Goal: Task Accomplishment & Management: Complete application form

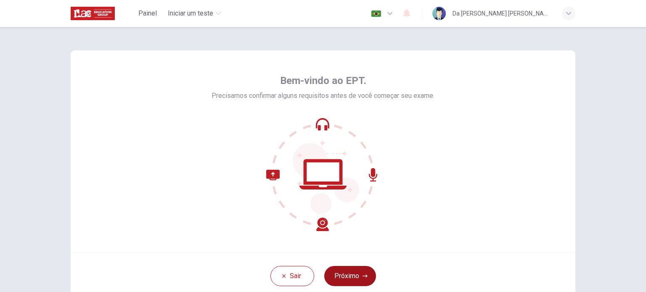
click at [356, 279] on button "Próximo" at bounding box center [350, 276] width 52 height 20
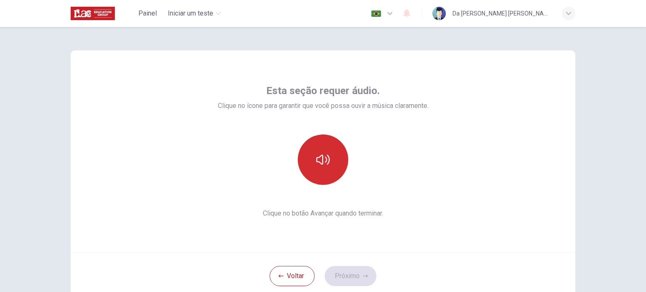
click at [326, 165] on icon "button" at bounding box center [322, 159] width 13 height 13
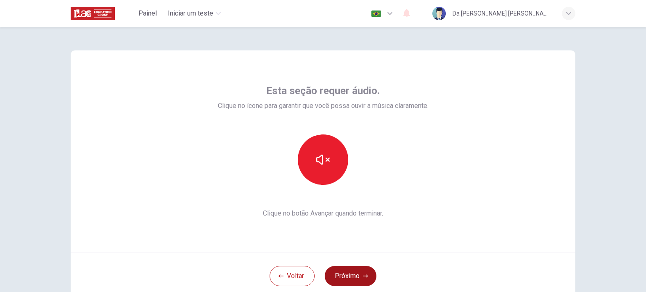
click at [356, 277] on button "Próximo" at bounding box center [351, 276] width 52 height 20
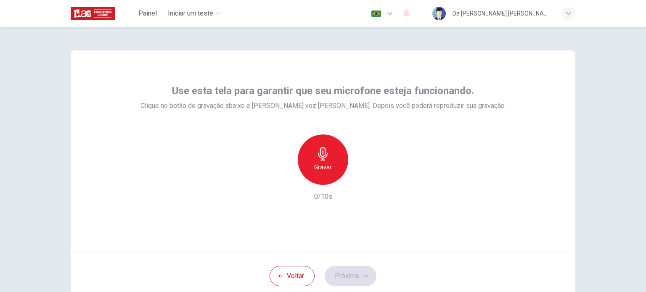
click at [325, 171] on h6 "Gravar" at bounding box center [323, 167] width 18 height 10
click at [360, 180] on icon "button" at bounding box center [362, 178] width 8 height 8
click at [380, 231] on div "Use esta tela para garantir que seu microfone esteja funcionando. Clique no bot…" at bounding box center [323, 151] width 505 height 202
click at [360, 271] on button "Próximo" at bounding box center [351, 276] width 52 height 20
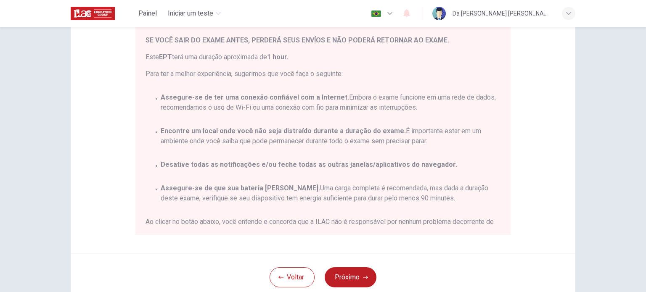
scroll to position [175, 0]
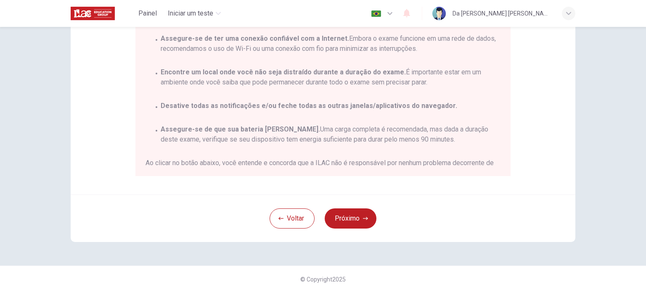
click at [510, 100] on div "Você está prestes a começar um EPT . Por favor, leia o documento abaixo antes d…" at bounding box center [322, 55] width 375 height 244
click at [441, 114] on div "Você está prestes a começar um EPT . Por favor, leia o documento abaixo antes d…" at bounding box center [325, 54] width 358 height 223
click at [530, 114] on div "Aviso Geral: Você está prestes a começar um EPT . Por favor, leia o documento a…" at bounding box center [323, 34] width 505 height 319
click at [488, 100] on div "Você está prestes a começar um EPT . Por favor, leia o documento abaixo antes d…" at bounding box center [325, 54] width 358 height 223
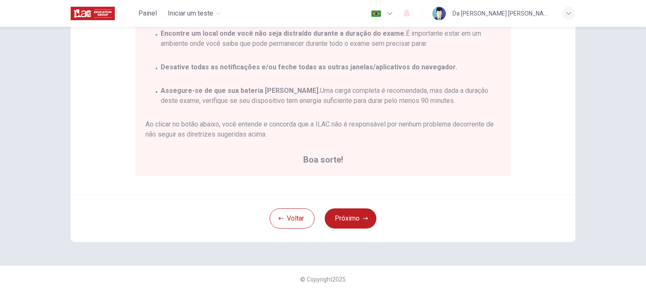
scroll to position [39, 0]
click at [360, 214] on button "Próximo" at bounding box center [351, 219] width 52 height 20
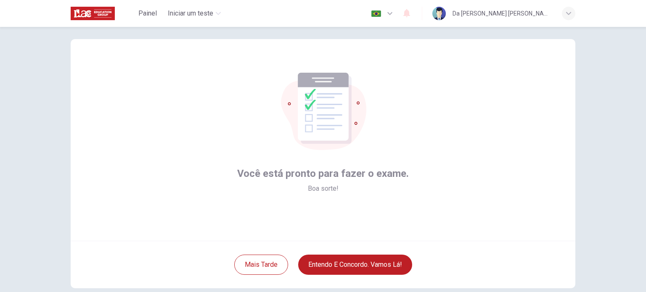
scroll to position [0, 0]
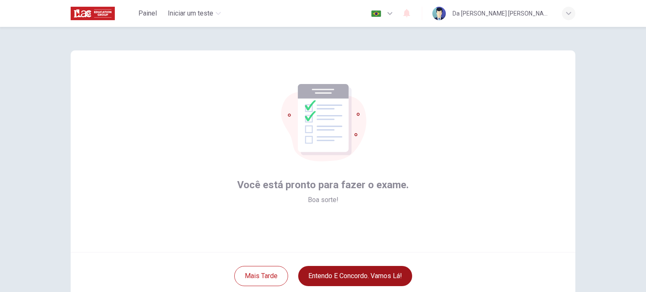
click at [368, 274] on button "Entendo e concordo. Vamos lá!" at bounding box center [355, 276] width 114 height 20
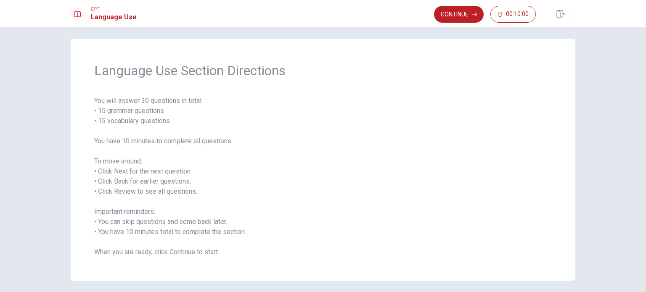
scroll to position [4, 0]
click at [471, 11] on button "Continue" at bounding box center [459, 14] width 50 height 17
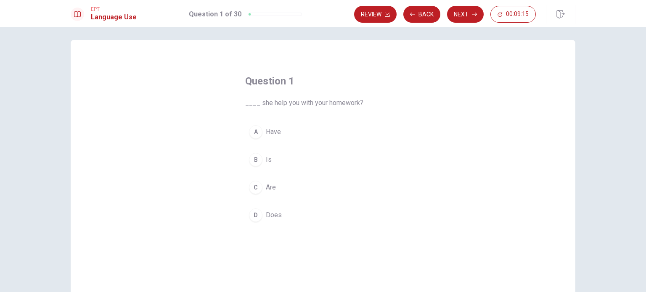
click at [274, 215] on span "Does" at bounding box center [274, 215] width 16 height 10
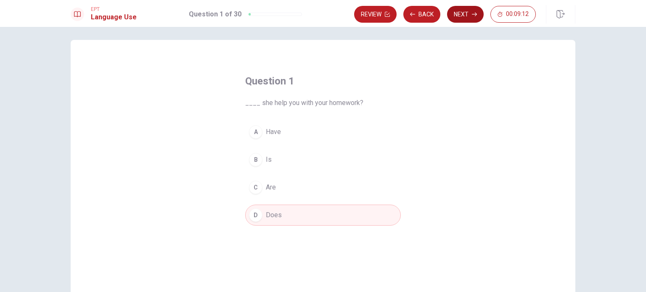
click at [468, 15] on button "Next" at bounding box center [465, 14] width 37 height 17
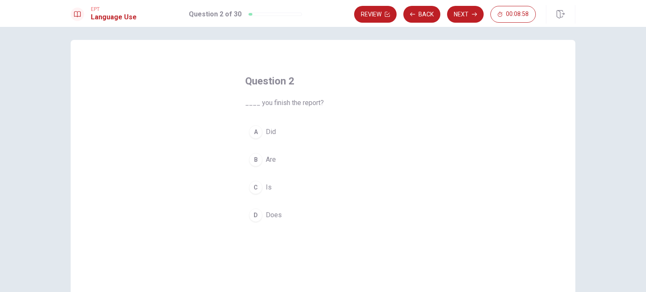
click at [270, 134] on span "Did" at bounding box center [271, 132] width 10 height 10
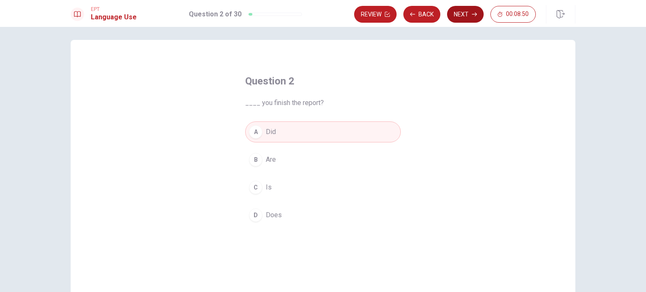
click at [475, 20] on button "Next" at bounding box center [465, 14] width 37 height 17
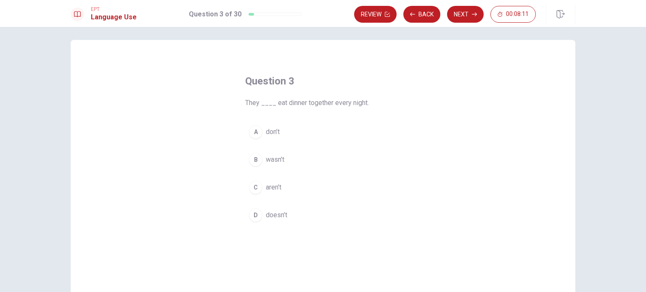
click at [280, 193] on button "C aren’t" at bounding box center [323, 187] width 156 height 21
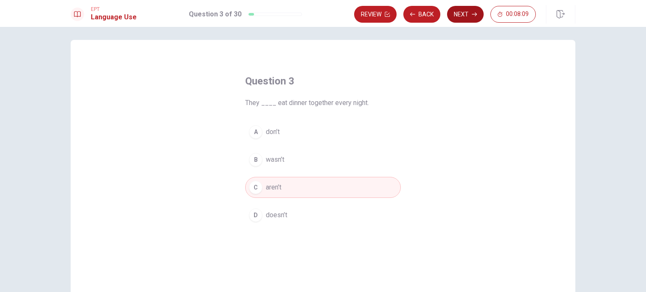
click at [466, 16] on button "Next" at bounding box center [465, 14] width 37 height 17
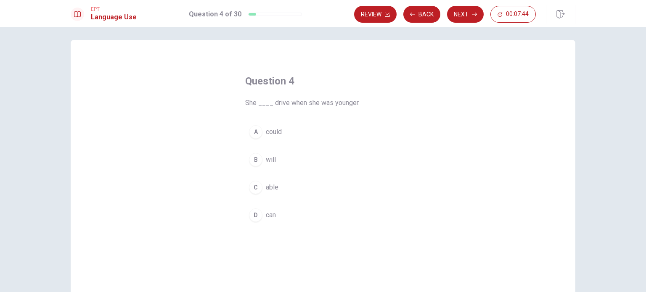
click at [281, 136] on span "could" at bounding box center [274, 132] width 16 height 10
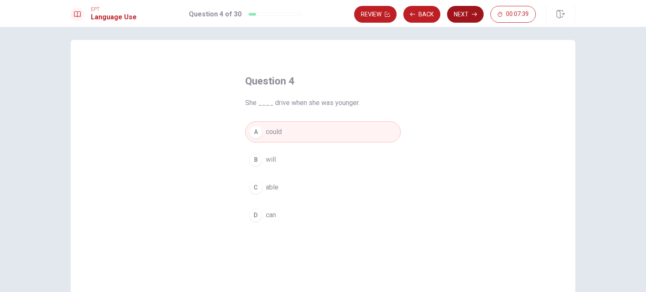
click at [469, 15] on button "Next" at bounding box center [465, 14] width 37 height 17
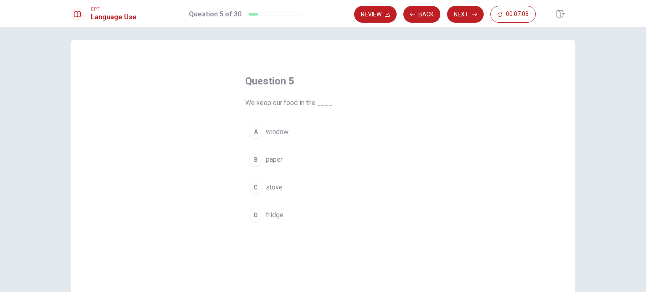
click at [279, 220] on button "D fridge" at bounding box center [323, 215] width 156 height 21
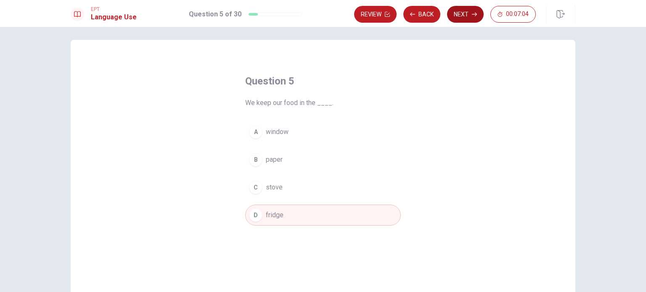
click at [471, 14] on button "Next" at bounding box center [465, 14] width 37 height 17
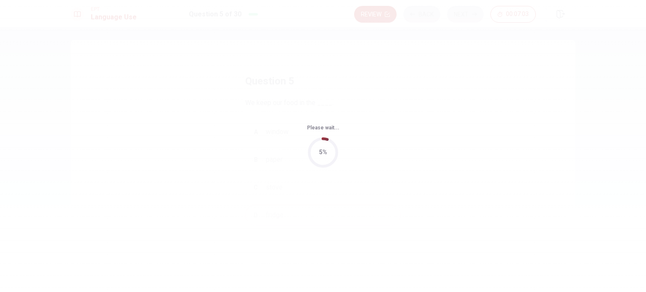
scroll to position [0, 0]
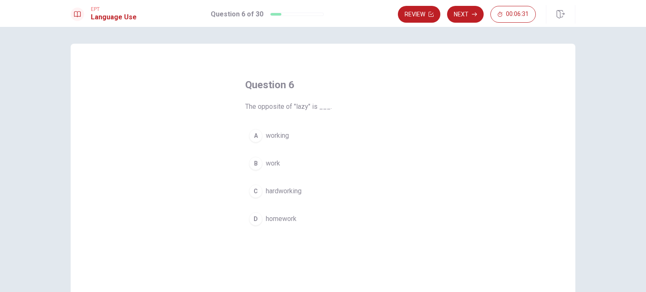
click at [289, 138] on button "A working" at bounding box center [323, 135] width 156 height 21
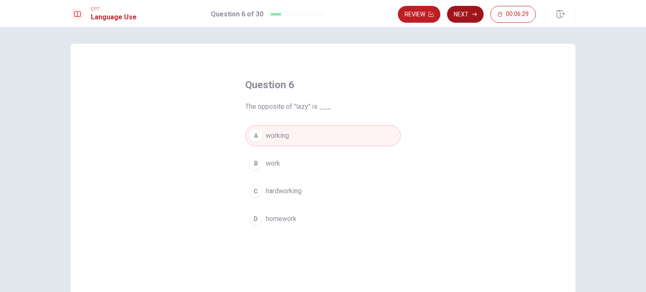
click at [469, 12] on button "Next" at bounding box center [465, 14] width 37 height 17
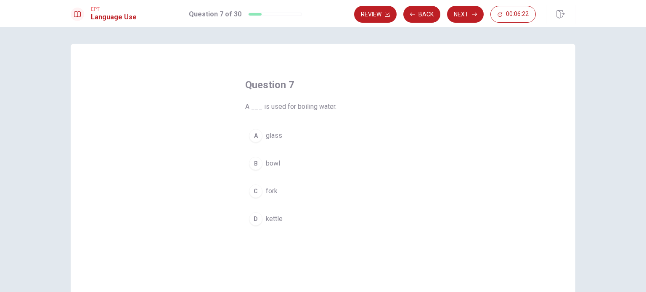
click at [298, 140] on button "A glass" at bounding box center [323, 135] width 156 height 21
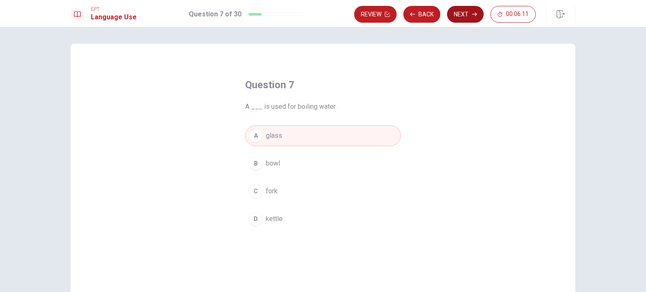
click at [471, 16] on button "Next" at bounding box center [465, 14] width 37 height 17
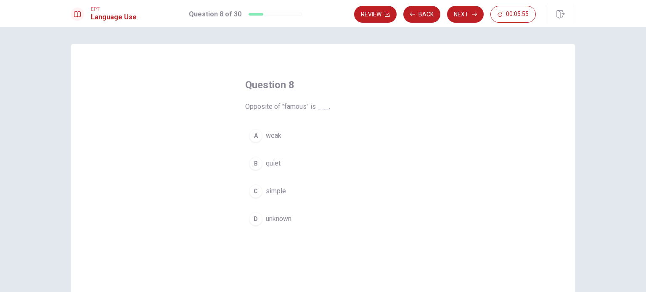
click at [266, 191] on span "simple" at bounding box center [276, 191] width 20 height 10
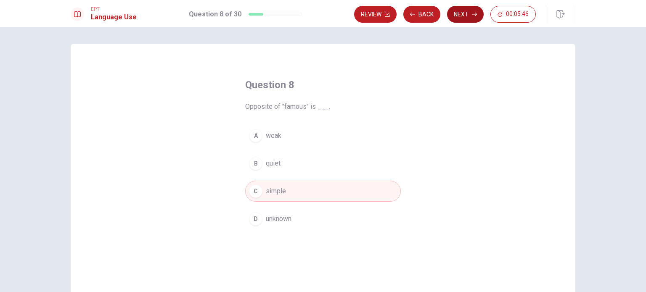
click at [464, 13] on button "Next" at bounding box center [465, 14] width 37 height 17
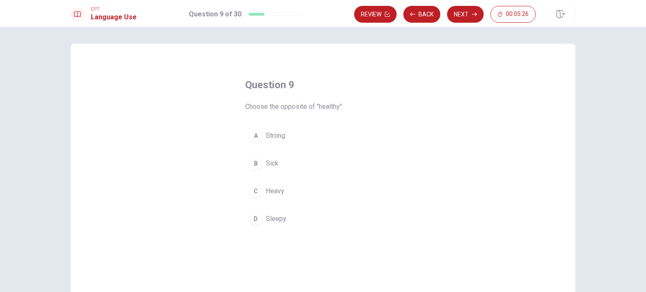
click at [282, 135] on span "Strong" at bounding box center [275, 136] width 19 height 10
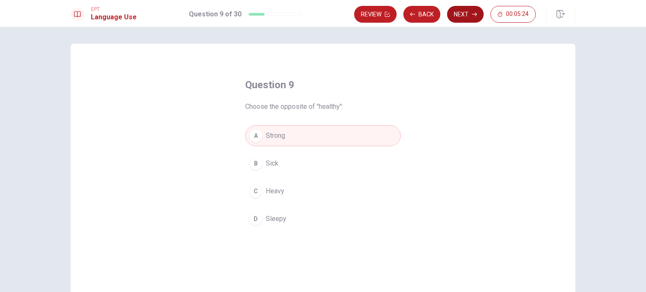
click at [460, 16] on button "Next" at bounding box center [465, 14] width 37 height 17
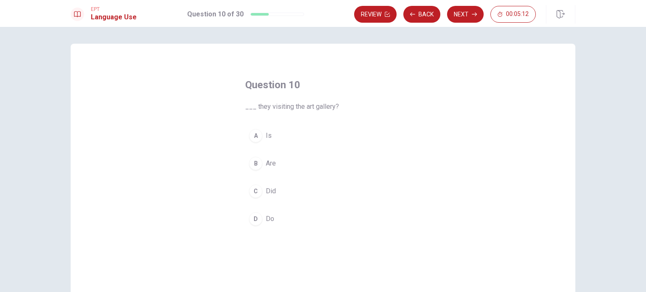
click at [269, 192] on span "Did" at bounding box center [271, 191] width 10 height 10
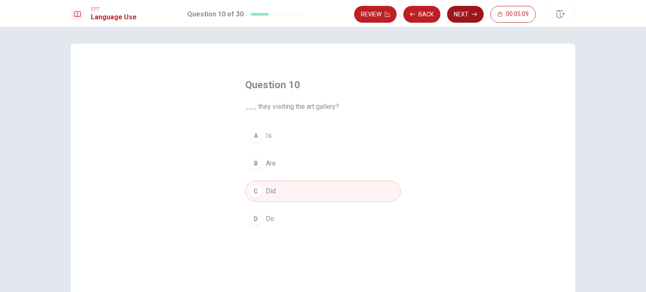
click at [464, 11] on button "Next" at bounding box center [465, 14] width 37 height 17
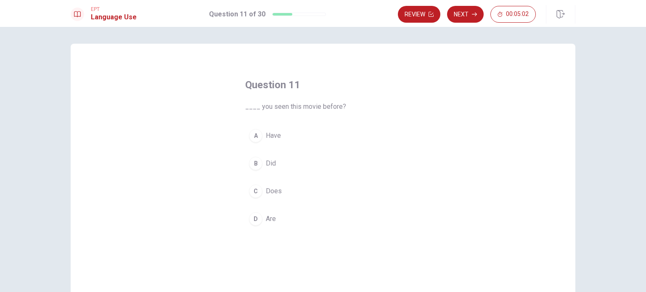
click at [452, 140] on div "Question 11 ____ you seen this movie before? A Have B Did C Does D Are" at bounding box center [323, 190] width 505 height 292
click at [272, 220] on span "Are" at bounding box center [271, 219] width 10 height 10
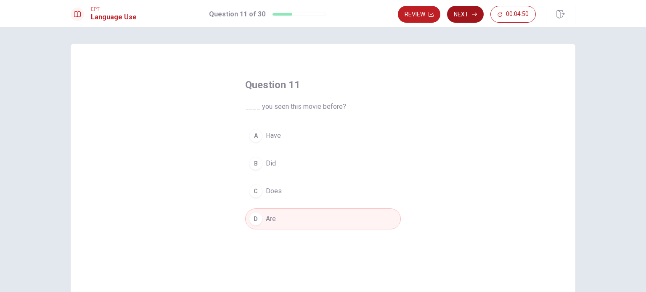
click at [469, 19] on button "Next" at bounding box center [465, 14] width 37 height 17
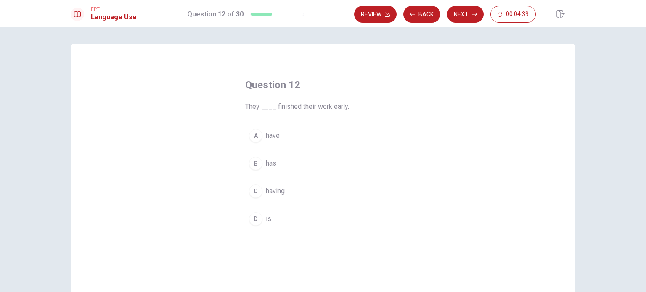
click at [269, 166] on span "has" at bounding box center [271, 164] width 11 height 10
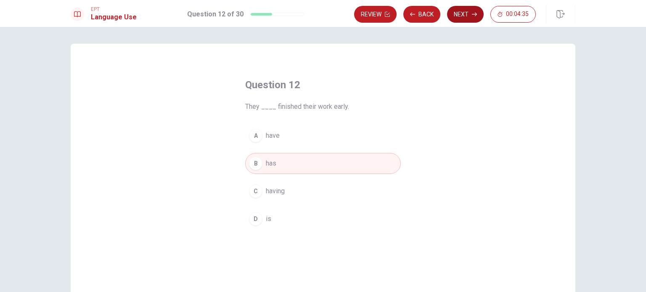
click at [464, 16] on button "Next" at bounding box center [465, 14] width 37 height 17
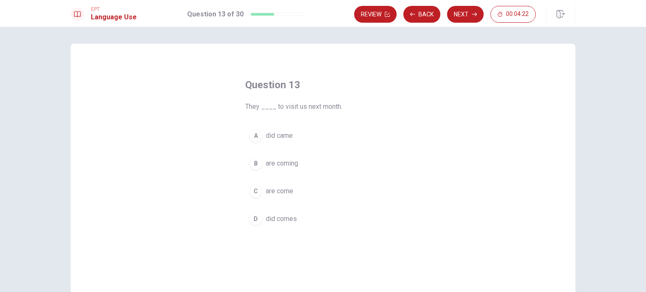
click at [284, 191] on span "are come" at bounding box center [279, 191] width 27 height 10
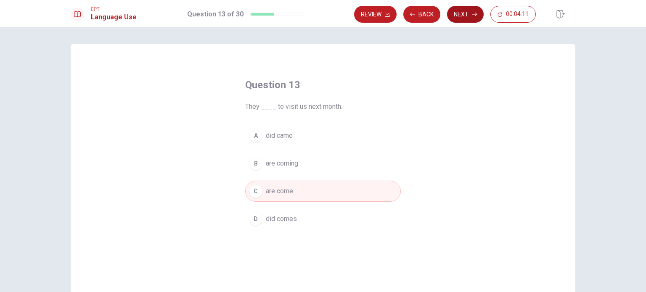
click at [465, 13] on button "Next" at bounding box center [465, 14] width 37 height 17
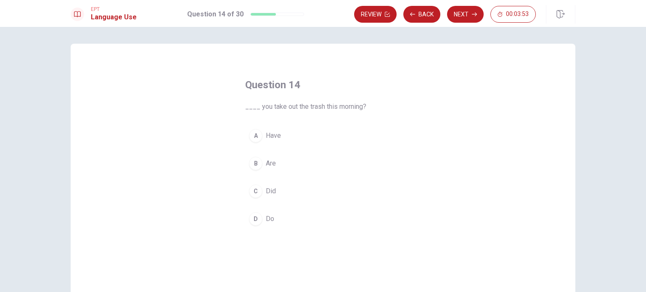
click at [274, 162] on span "Are" at bounding box center [271, 164] width 10 height 10
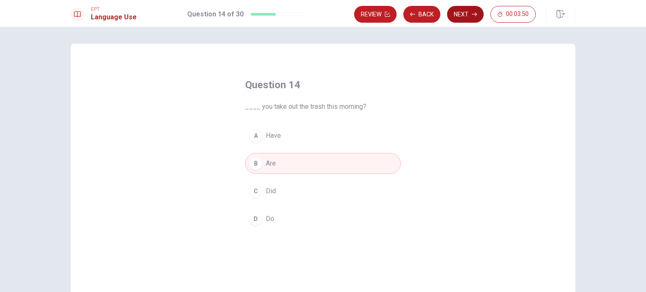
click at [462, 15] on button "Next" at bounding box center [465, 14] width 37 height 17
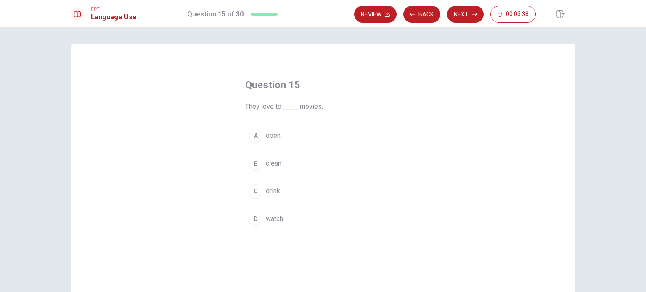
click at [271, 217] on span "watch" at bounding box center [274, 219] width 17 height 10
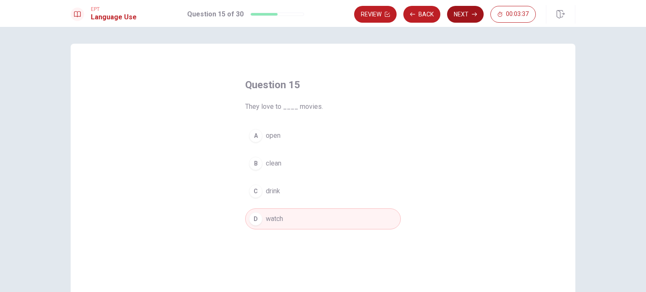
click at [454, 16] on button "Next" at bounding box center [465, 14] width 37 height 17
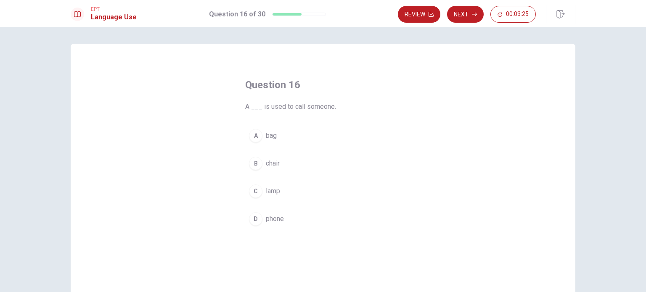
click at [284, 218] on button "D phone" at bounding box center [323, 219] width 156 height 21
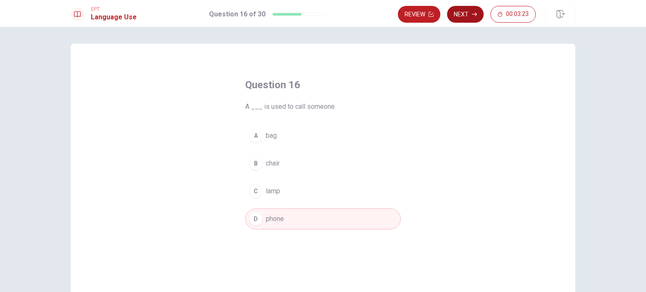
click at [470, 20] on button "Next" at bounding box center [465, 14] width 37 height 17
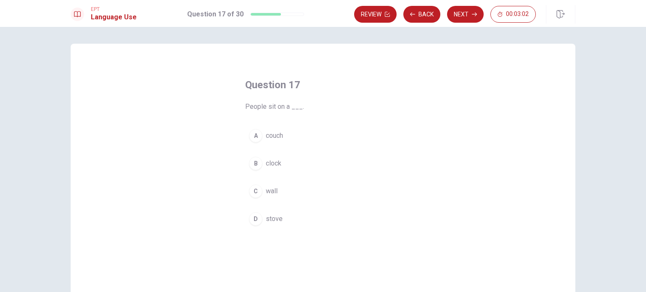
click at [279, 162] on span "clock" at bounding box center [274, 164] width 16 height 10
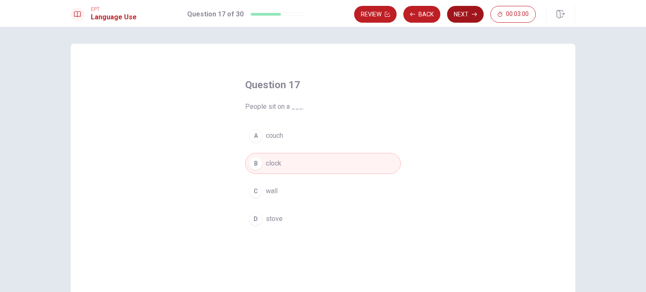
click at [455, 20] on button "Next" at bounding box center [465, 14] width 37 height 17
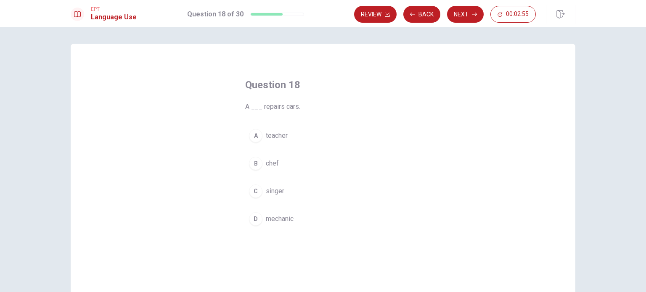
click at [271, 225] on button "D mechanic" at bounding box center [323, 219] width 156 height 21
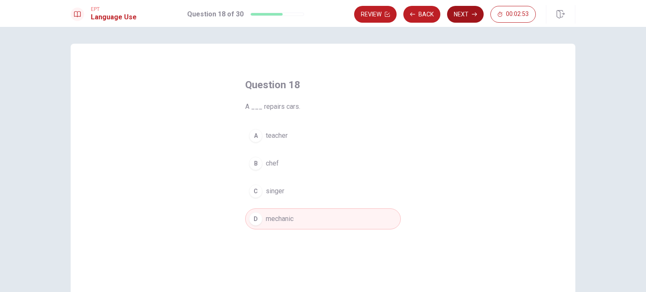
click at [456, 15] on button "Next" at bounding box center [465, 14] width 37 height 17
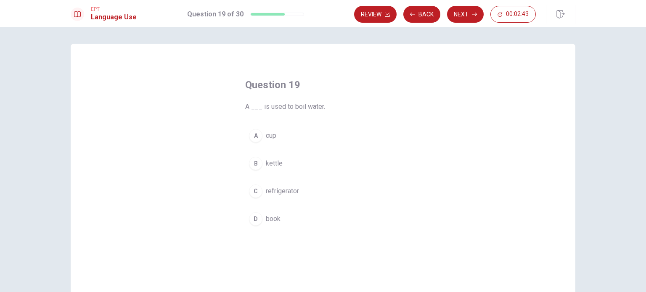
click at [270, 136] on span "cup" at bounding box center [271, 136] width 11 height 10
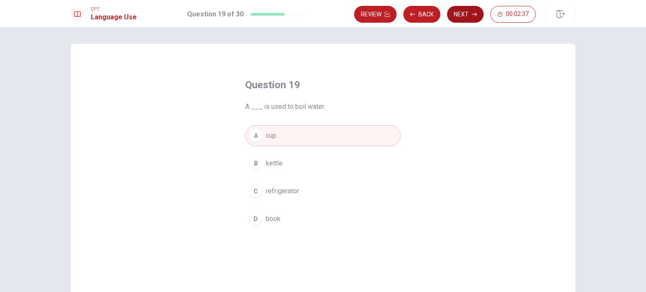
click at [463, 16] on button "Next" at bounding box center [465, 14] width 37 height 17
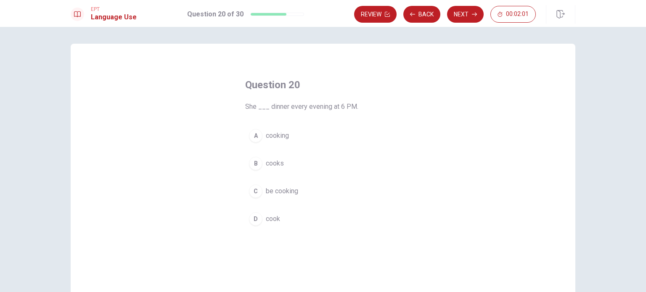
click at [288, 189] on span "be cooking" at bounding box center [282, 191] width 32 height 10
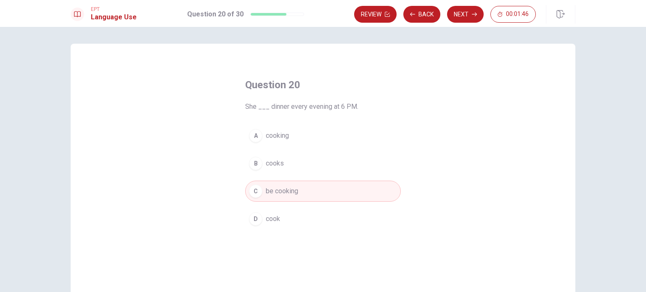
click at [287, 138] on span "cooking" at bounding box center [277, 136] width 23 height 10
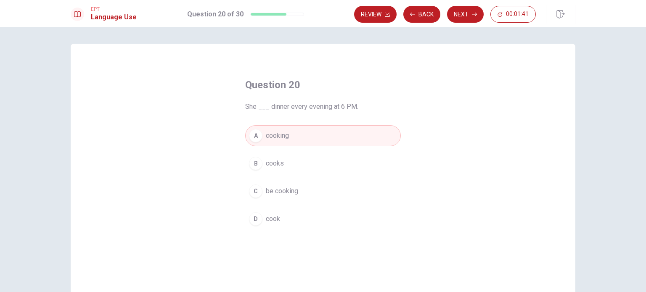
click at [297, 215] on button "[PERSON_NAME]" at bounding box center [323, 219] width 156 height 21
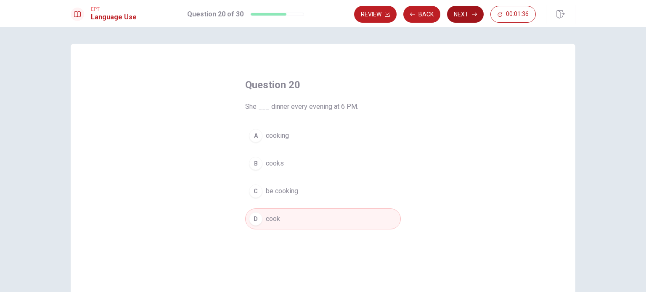
click at [461, 12] on button "Next" at bounding box center [465, 14] width 37 height 17
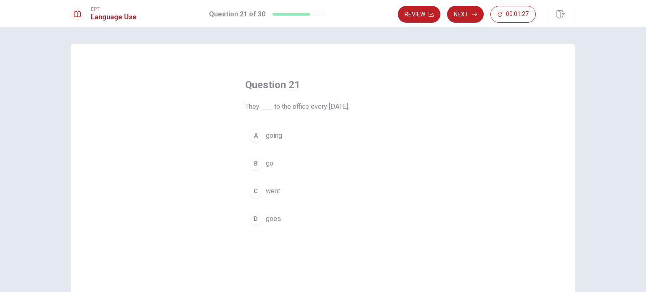
click at [271, 165] on span "go" at bounding box center [270, 164] width 8 height 10
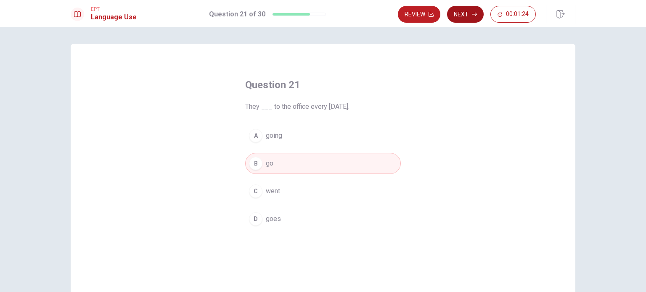
click at [471, 15] on button "Next" at bounding box center [465, 14] width 37 height 17
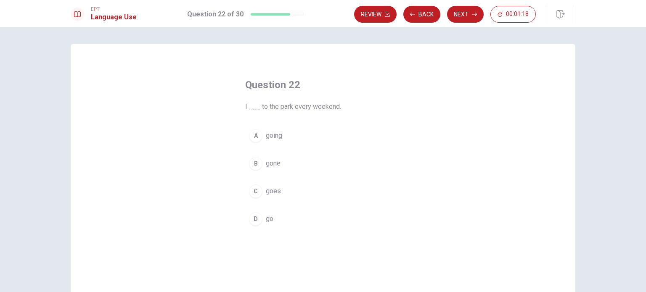
click at [269, 220] on span "go" at bounding box center [270, 219] width 8 height 10
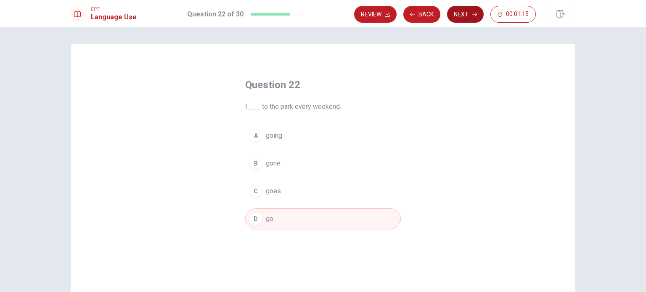
click at [469, 6] on button "Next" at bounding box center [465, 14] width 37 height 17
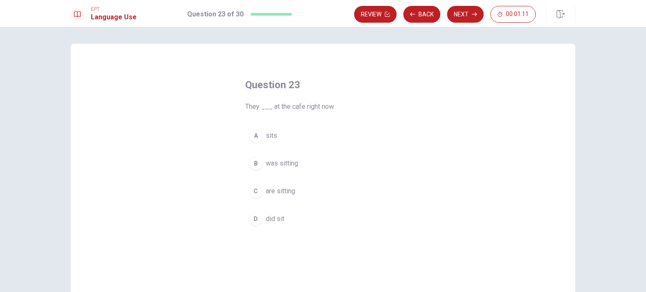
click at [289, 194] on span "are sitting" at bounding box center [280, 191] width 29 height 10
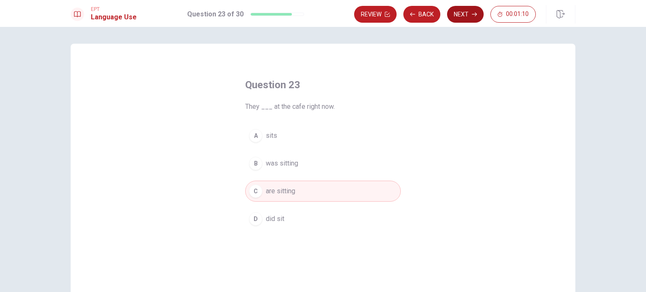
click at [471, 19] on button "Next" at bounding box center [465, 14] width 37 height 17
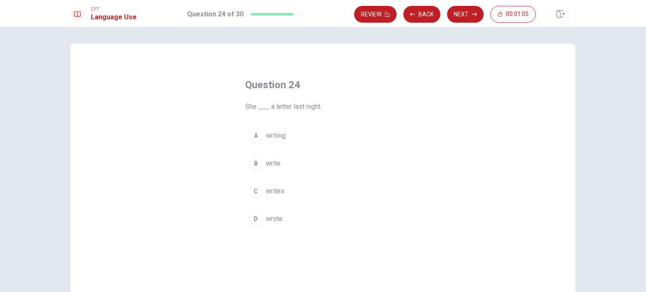
click at [279, 166] on span "write" at bounding box center [273, 164] width 15 height 10
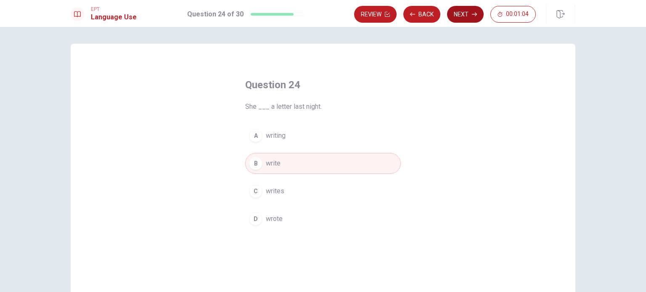
click at [463, 14] on button "Next" at bounding box center [465, 14] width 37 height 17
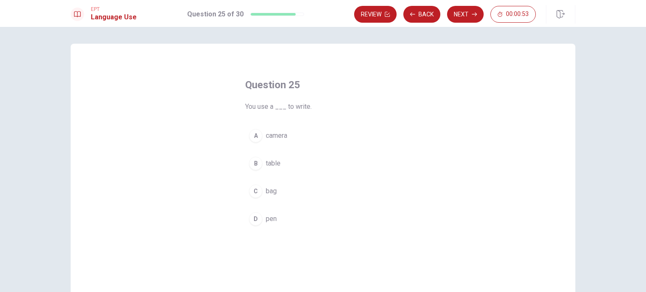
click at [279, 218] on button "D pen" at bounding box center [323, 219] width 156 height 21
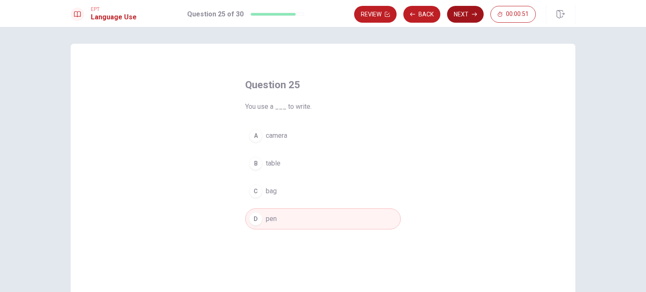
click at [461, 16] on button "Next" at bounding box center [465, 14] width 37 height 17
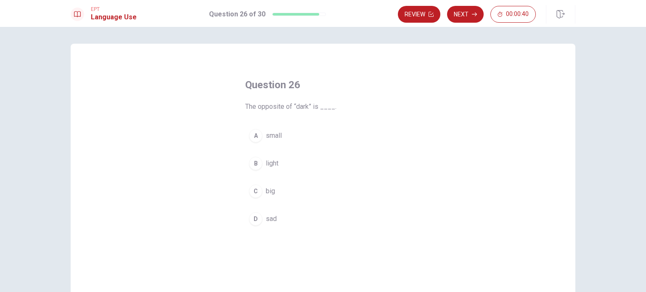
click at [269, 209] on button "D sad" at bounding box center [323, 219] width 156 height 21
click at [270, 162] on span "light" at bounding box center [272, 164] width 13 height 10
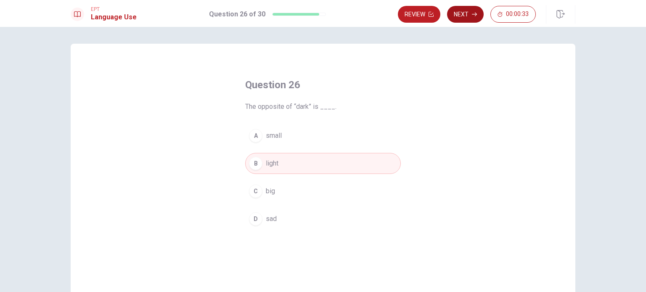
click at [467, 19] on button "Next" at bounding box center [465, 14] width 37 height 17
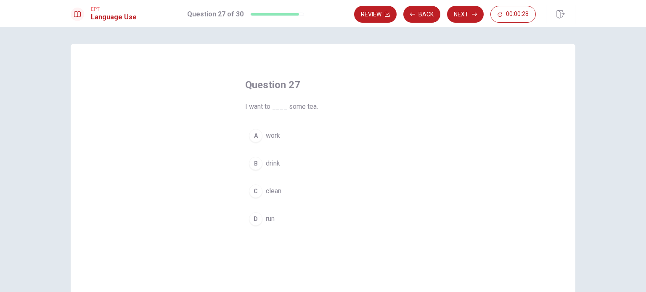
click at [276, 164] on span "drink" at bounding box center [273, 164] width 14 height 10
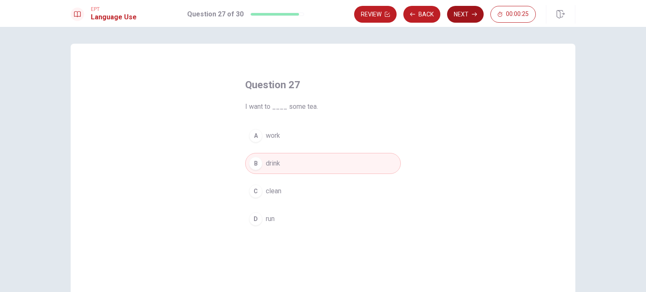
click at [456, 15] on button "Next" at bounding box center [465, 14] width 37 height 17
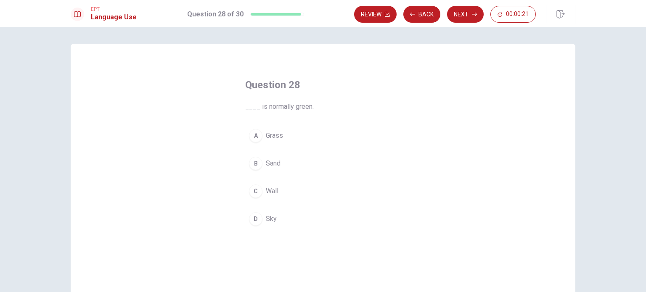
click at [277, 194] on span "Wall" at bounding box center [272, 191] width 13 height 10
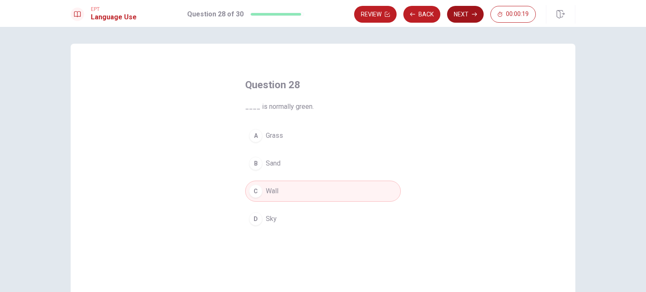
click at [456, 15] on button "Next" at bounding box center [465, 14] width 37 height 17
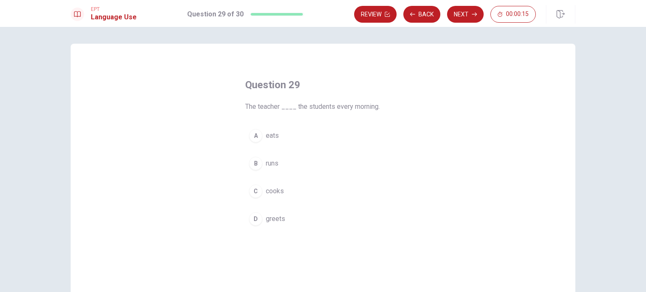
click at [273, 217] on span "greets" at bounding box center [275, 219] width 19 height 10
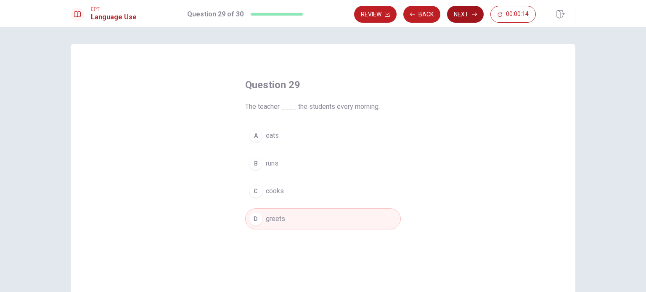
click at [466, 12] on button "Next" at bounding box center [465, 14] width 37 height 17
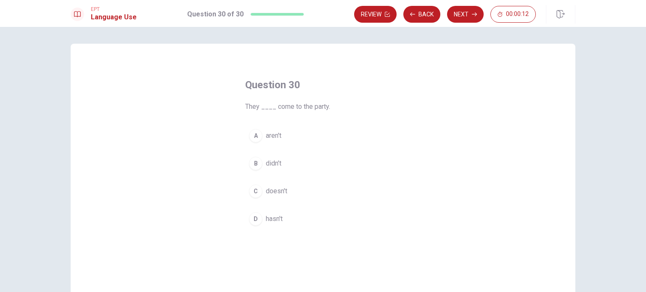
click at [278, 138] on span "aren't" at bounding box center [274, 136] width 16 height 10
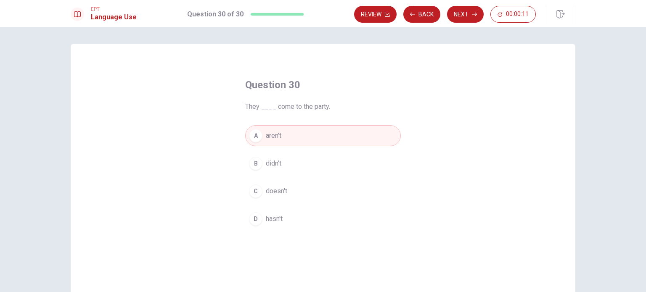
click at [467, 5] on div "Review Back Next 00:00:11" at bounding box center [464, 14] width 221 height 19
click at [469, 11] on button "Next" at bounding box center [465, 14] width 37 height 17
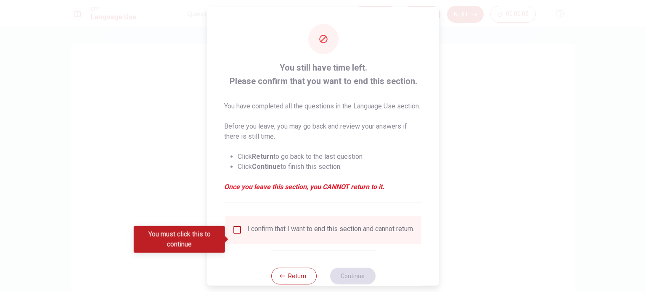
click at [239, 235] on input "You must click this to continue" at bounding box center [237, 230] width 10 height 10
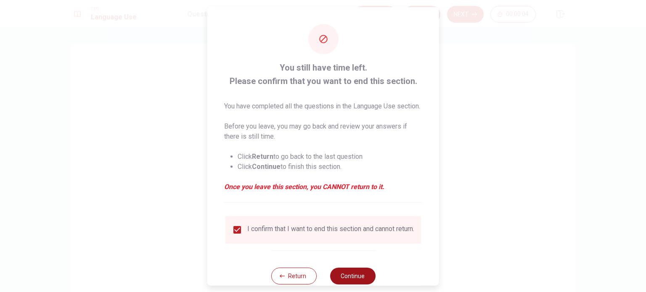
click at [348, 284] on button "Continue" at bounding box center [352, 276] width 45 height 17
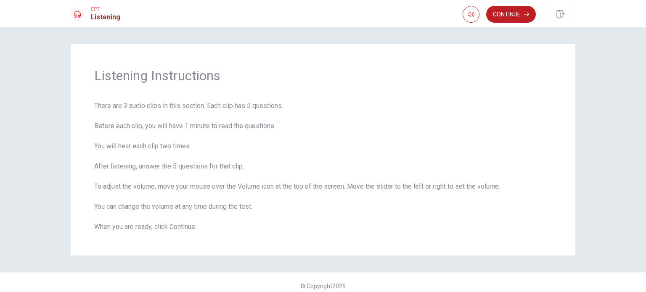
scroll to position [7, 0]
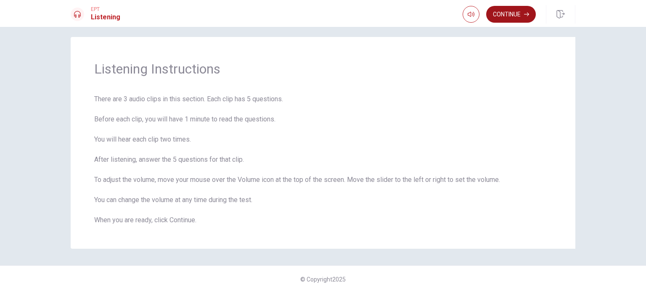
click at [509, 21] on button "Continue" at bounding box center [511, 14] width 50 height 17
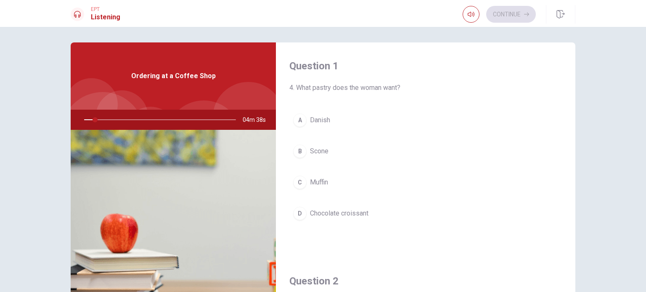
scroll to position [0, 0]
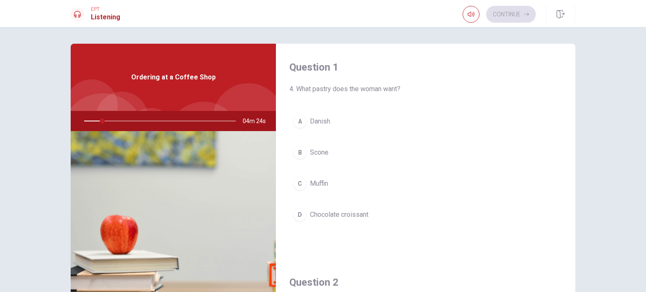
click at [546, 100] on div "Question 1 4. What pastry does the woman want? A Danish B Scone C Muffin D Choc…" at bounding box center [426, 151] width 300 height 215
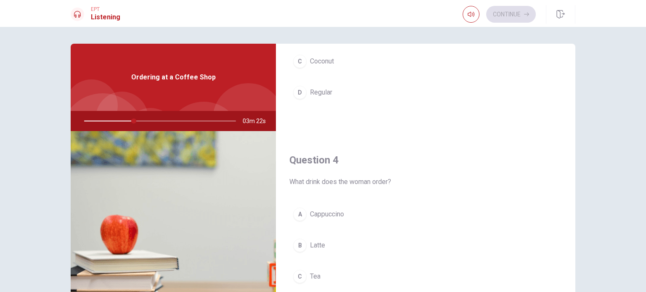
scroll to position [555, 0]
click at [346, 215] on button "A Cappuccino" at bounding box center [425, 212] width 273 height 21
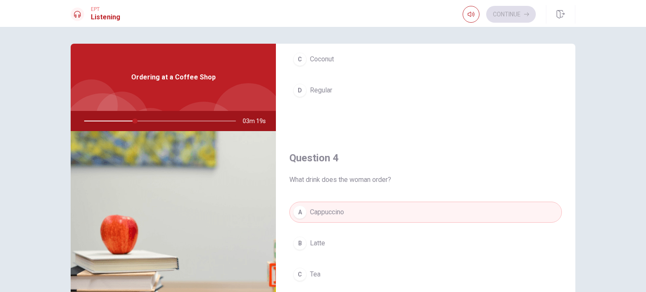
type input "34"
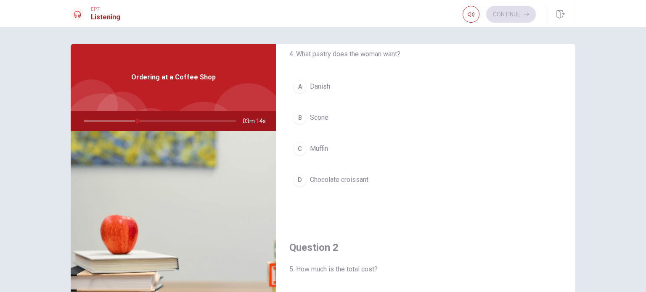
scroll to position [34, 0]
click at [356, 182] on span "Chocolate croissant" at bounding box center [339, 181] width 58 height 10
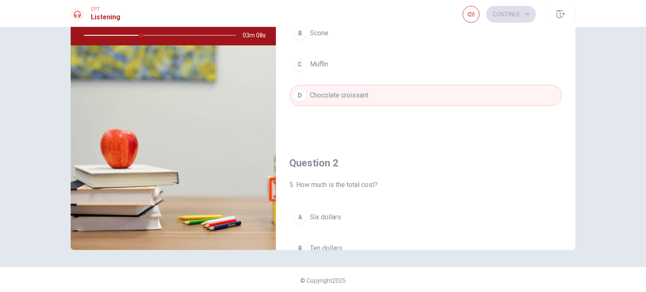
scroll to position [86, 0]
click at [572, 44] on div "Question 1 4. What pastry does the woman want? A Danish B Scone C Muffin D Choc…" at bounding box center [426, 31] width 300 height 215
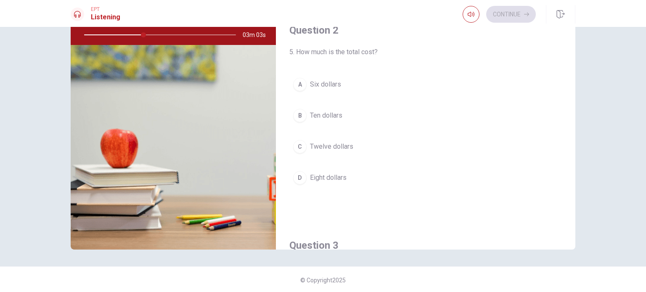
scroll to position [168, 0]
click at [335, 118] on button "B Ten dollars" at bounding box center [425, 113] width 273 height 21
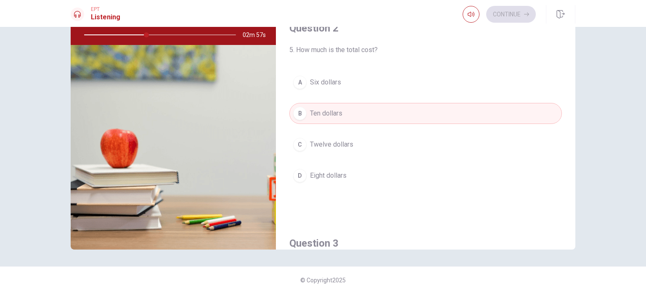
scroll to position [87, 0]
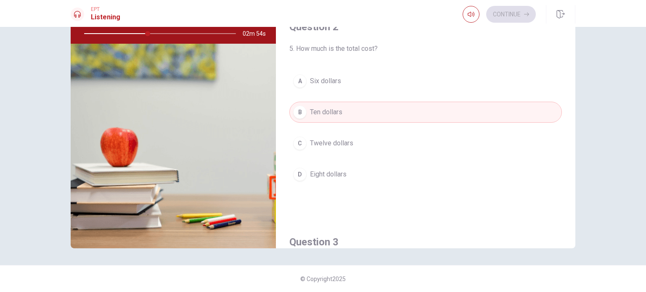
click at [565, 71] on div "Question 2 5. How much is the total cost? A Six dollars B Ten dollars C Twelve …" at bounding box center [426, 110] width 300 height 215
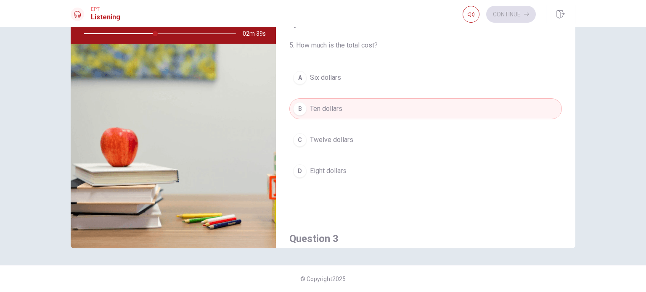
scroll to position [168, 0]
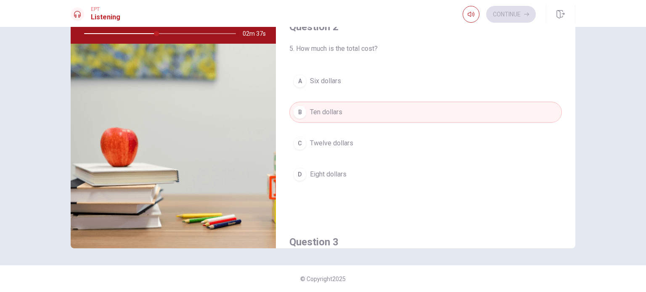
click at [333, 171] on span "Eight dollars" at bounding box center [328, 175] width 37 height 10
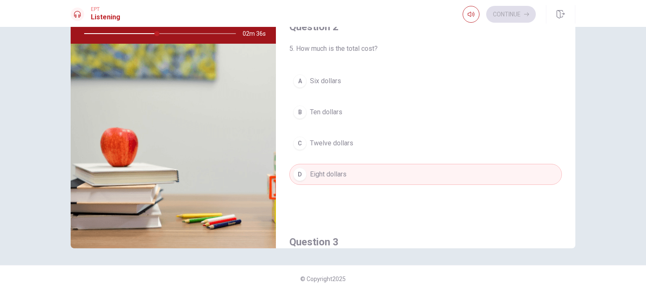
type input "48"
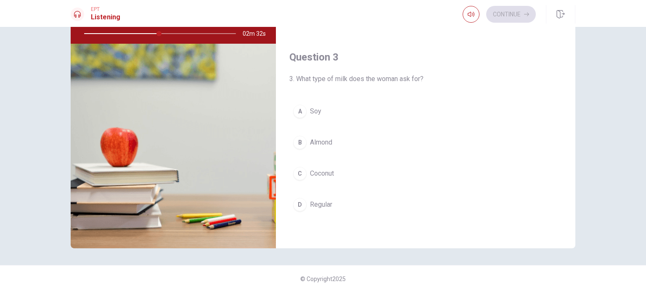
scroll to position [370, 0]
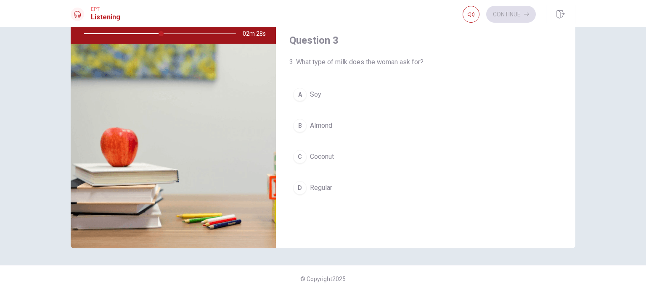
click at [317, 159] on span "Coconut" at bounding box center [322, 157] width 24 height 10
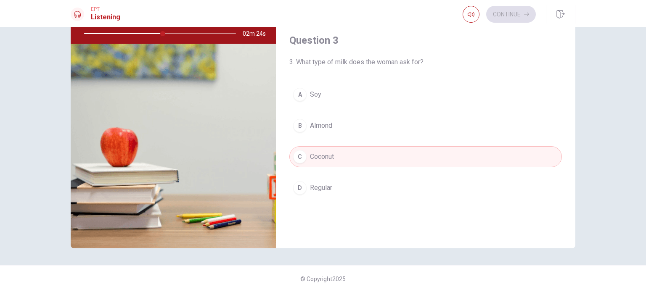
click at [646, 144] on div "Question 1 4. What pastry does the woman want? A Danish B Scone C Muffin D Choc…" at bounding box center [323, 159] width 646 height 265
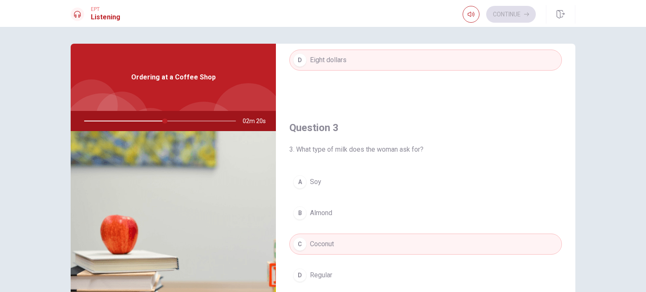
click at [572, 157] on div "Question 3 3. What type of milk does the woman ask for? A Soy B Almond C Coconu…" at bounding box center [426, 211] width 300 height 215
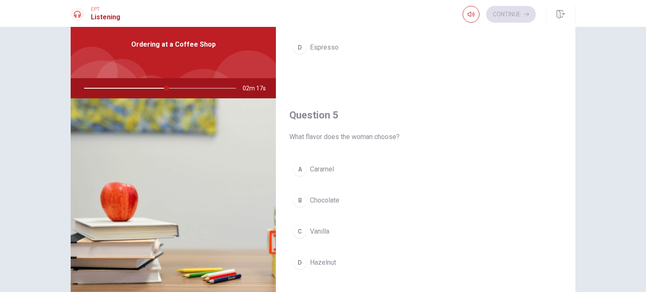
scroll to position [34, 0]
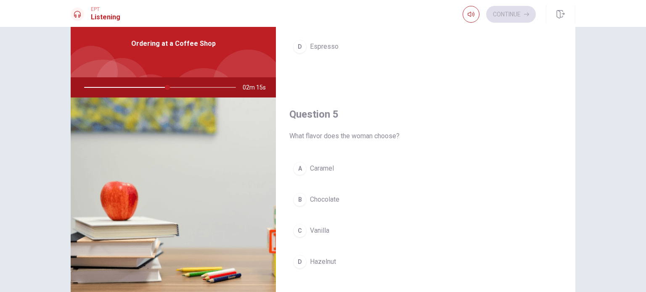
click at [329, 172] on button "A Caramel" at bounding box center [425, 168] width 273 height 21
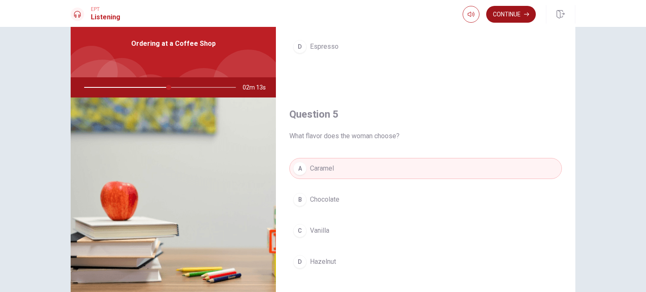
click at [522, 9] on button "Continue" at bounding box center [511, 14] width 50 height 17
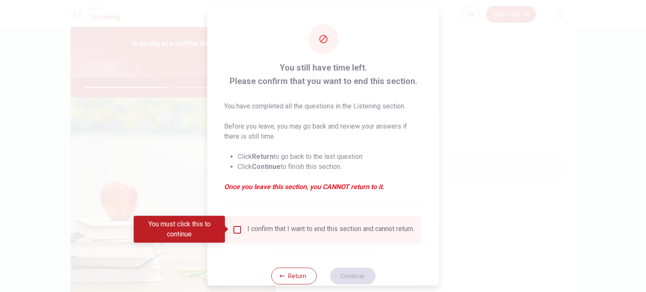
click at [234, 231] on input "You must click this to continue" at bounding box center [237, 230] width 10 height 10
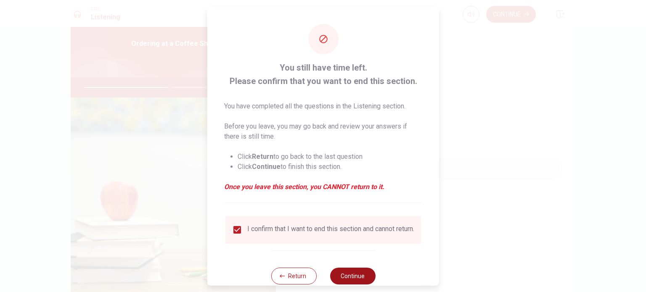
click at [342, 276] on button "Continue" at bounding box center [352, 276] width 45 height 17
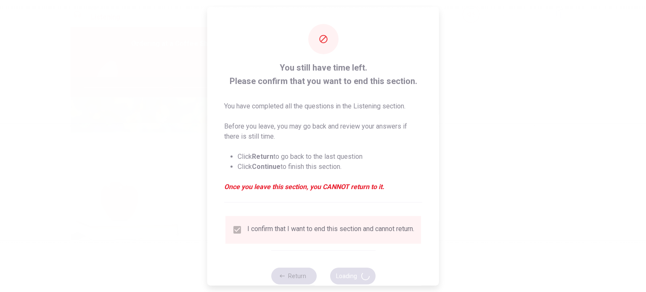
type input "57"
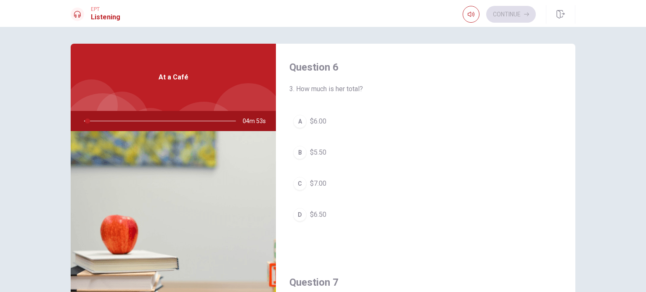
click at [530, 106] on div "Question 6 3. How much is her total? A $6.00 B $5.50 C $7.00 D $6.50" at bounding box center [426, 151] width 300 height 215
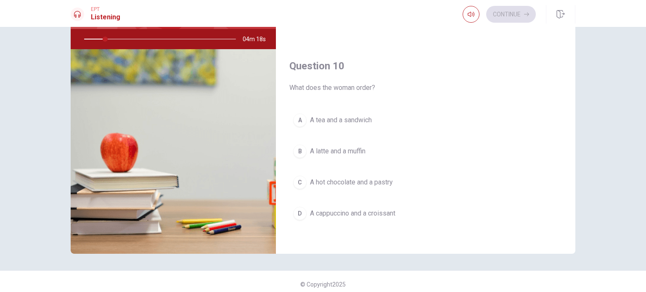
scroll to position [84, 0]
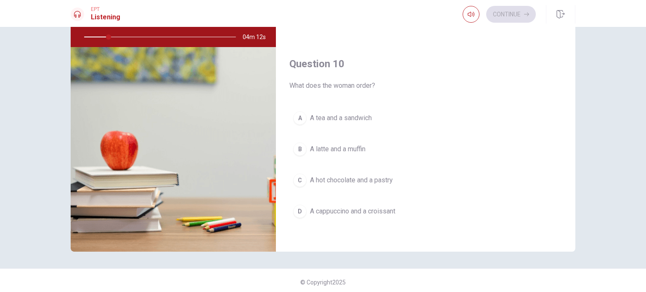
click at [395, 211] on span "A cappuccino and a croissant" at bounding box center [352, 212] width 85 height 10
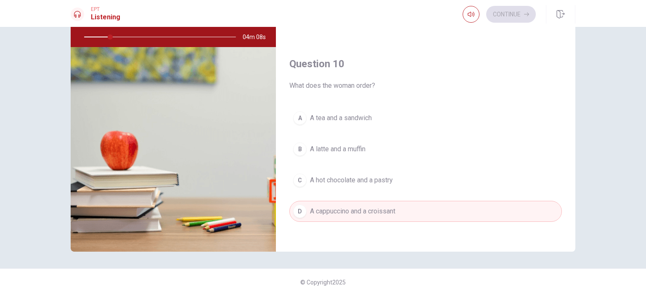
type input "18"
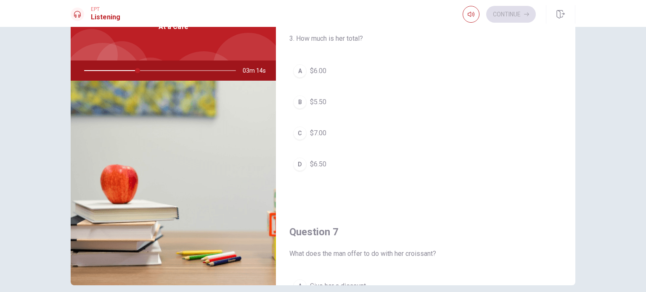
scroll to position [34, 0]
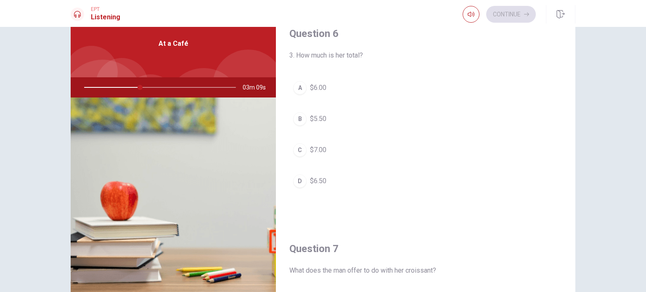
click at [330, 183] on button "D $6.50" at bounding box center [425, 181] width 273 height 21
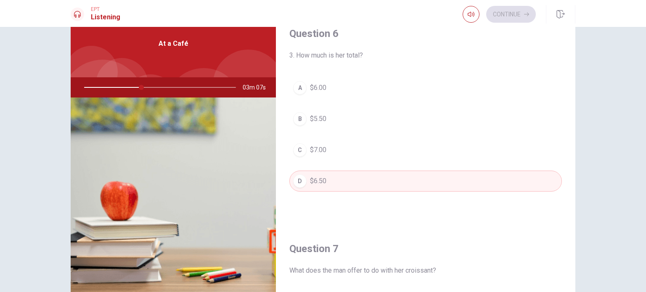
type input "38"
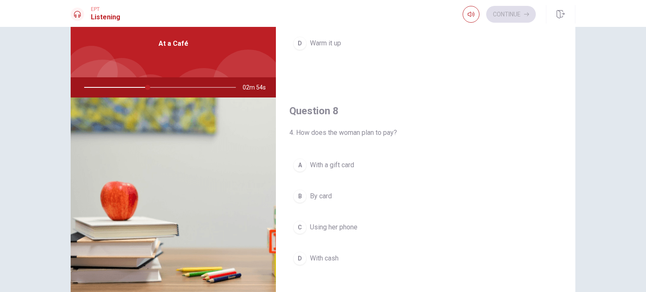
scroll to position [387, 0]
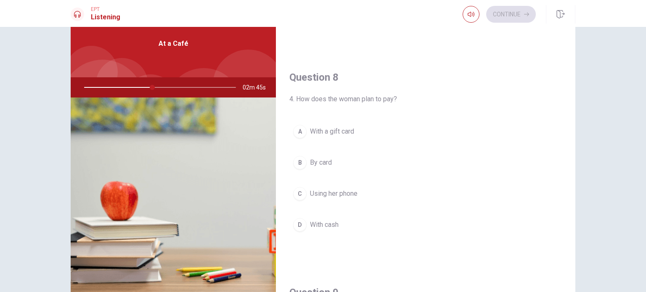
click at [325, 159] on span "By card" at bounding box center [321, 163] width 22 height 10
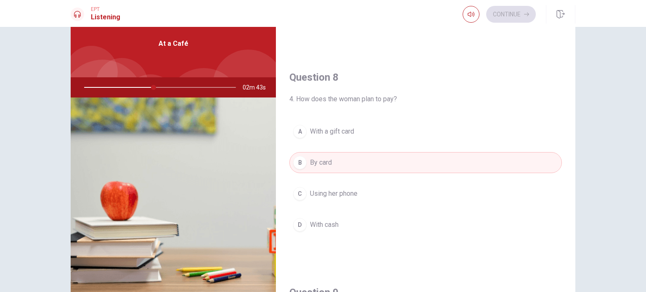
type input "46"
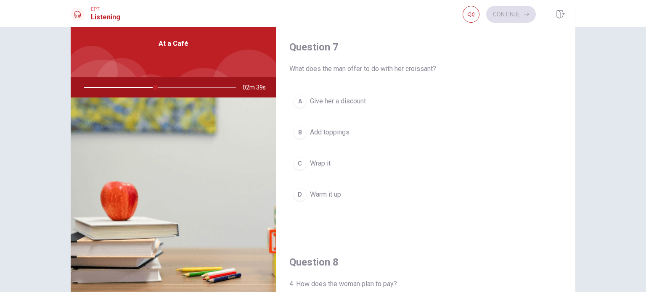
scroll to position [185, 0]
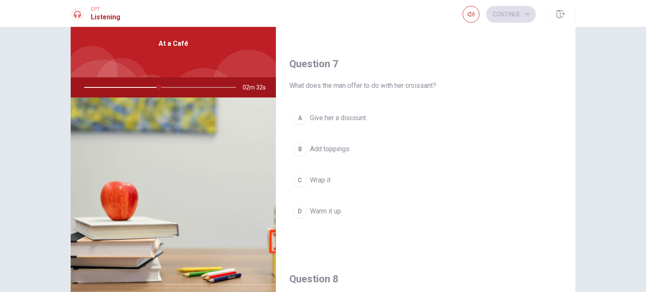
click at [311, 180] on span "Wrap it" at bounding box center [320, 180] width 21 height 10
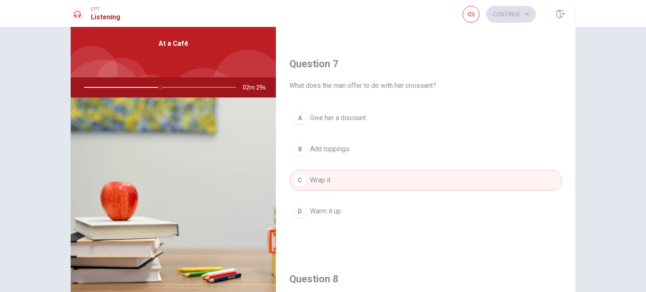
click at [538, 114] on button "A Give her a discount" at bounding box center [425, 118] width 273 height 21
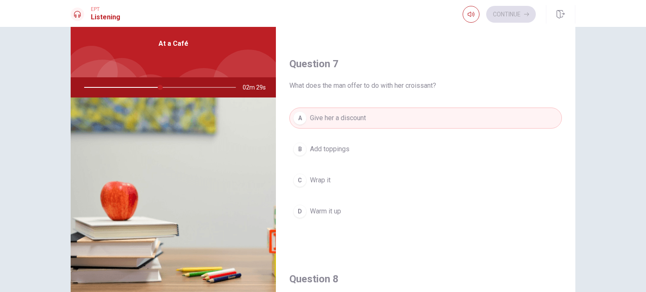
type input "51"
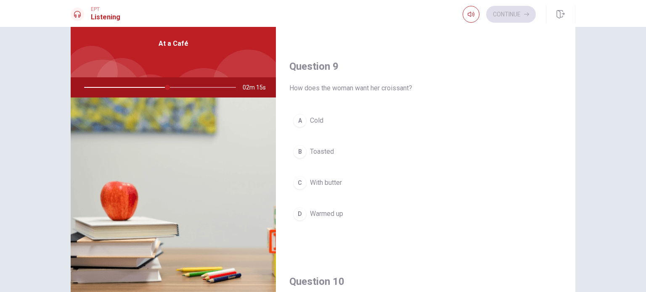
scroll to position [612, 0]
click at [317, 215] on span "Warmed up" at bounding box center [326, 215] width 33 height 10
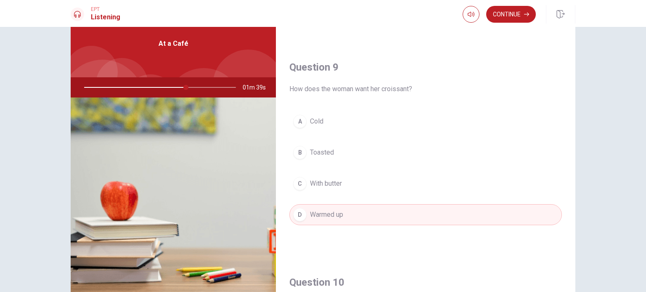
click at [317, 215] on span "Warmed up" at bounding box center [326, 215] width 33 height 10
click at [506, 16] on button "Continue" at bounding box center [511, 14] width 50 height 17
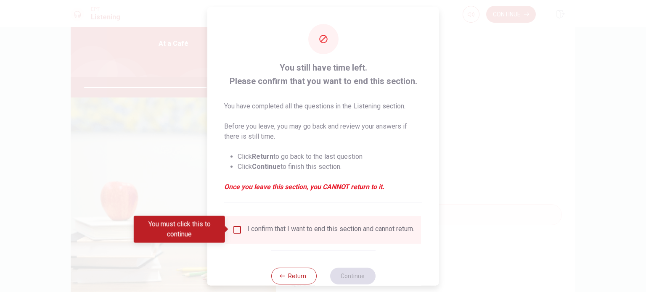
click at [239, 231] on input "You must click this to continue" at bounding box center [237, 230] width 10 height 10
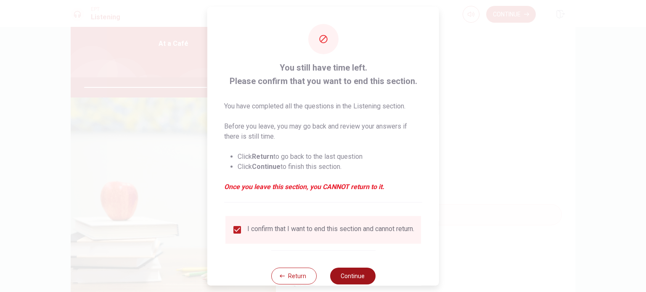
click at [347, 282] on button "Continue" at bounding box center [352, 276] width 45 height 17
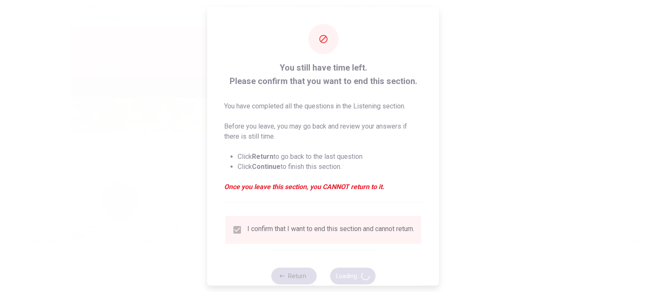
type input "83"
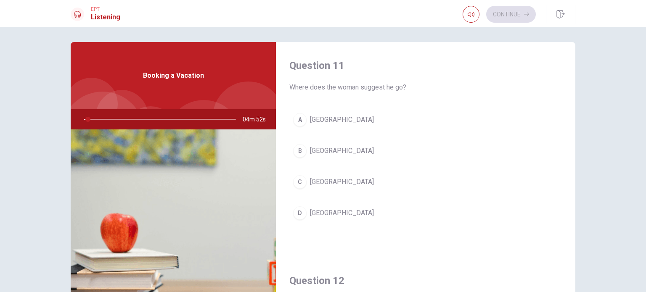
scroll to position [0, 0]
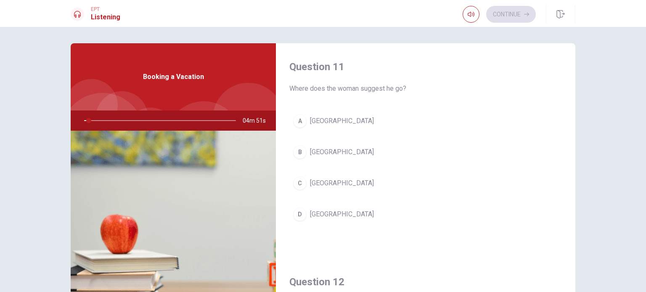
click at [559, 86] on span "Where does the woman suggest he go?" at bounding box center [425, 89] width 273 height 10
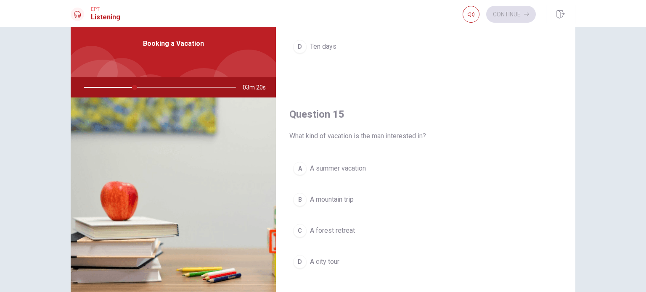
scroll to position [781, 0]
click at [379, 168] on button "A A summer vacation" at bounding box center [425, 168] width 273 height 21
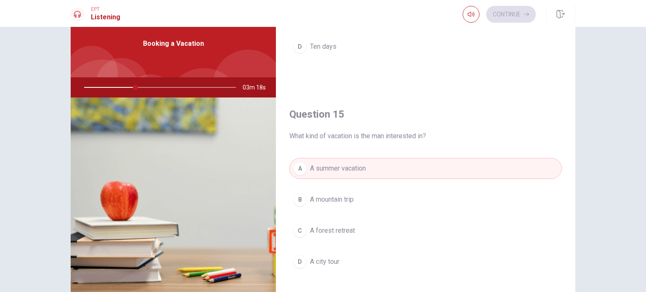
type input "34"
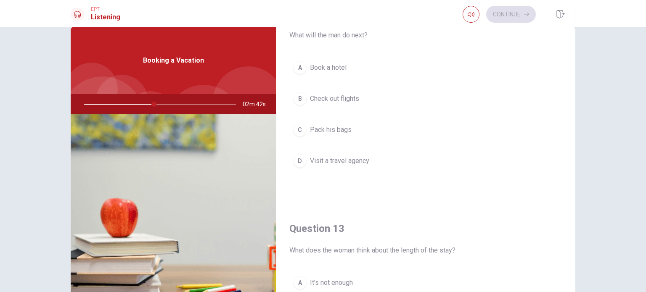
scroll to position [269, 0]
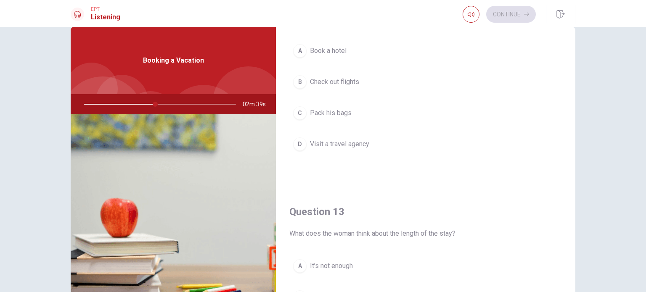
click at [337, 79] on span "Check out flights" at bounding box center [334, 82] width 49 height 10
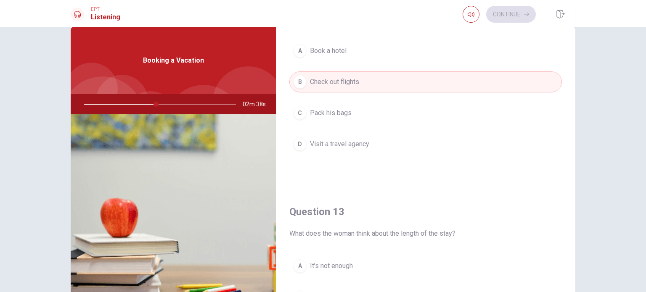
type input "48"
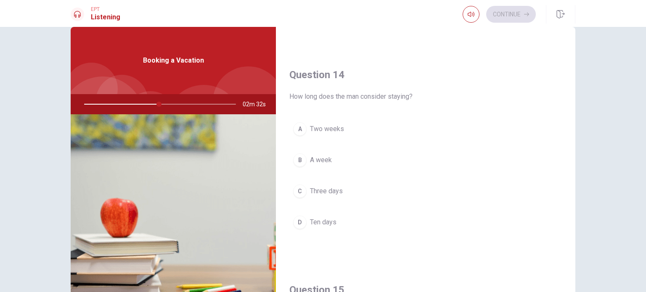
scroll to position [623, 0]
click at [380, 133] on button "A Two weeks" at bounding box center [425, 128] width 273 height 21
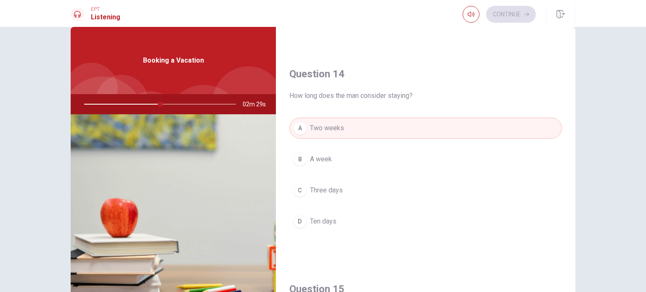
type input "51"
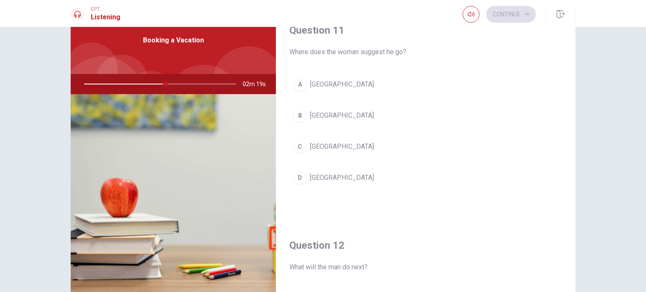
scroll to position [20, 0]
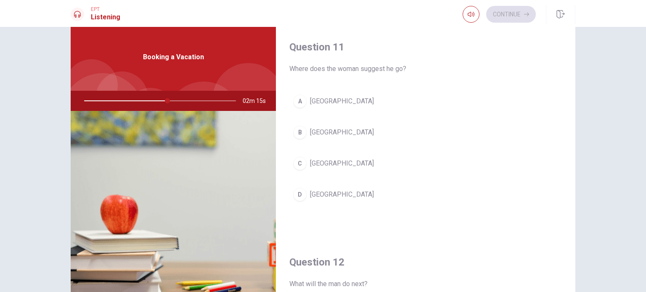
drag, startPoint x: 167, startPoint y: 102, endPoint x: 146, endPoint y: 107, distance: 22.1
click at [146, 107] on div at bounding box center [158, 101] width 169 height 20
click at [140, 102] on div at bounding box center [158, 101] width 169 height 20
click at [328, 188] on button "D [GEOGRAPHIC_DATA]" at bounding box center [425, 194] width 273 height 21
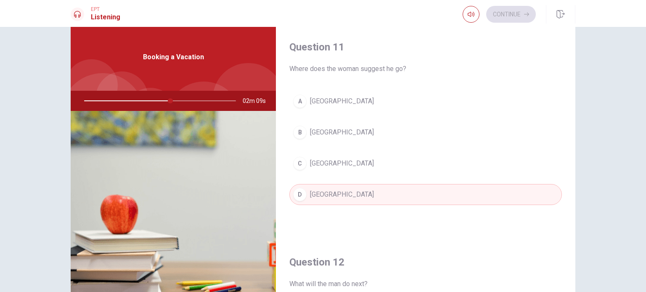
type input "57"
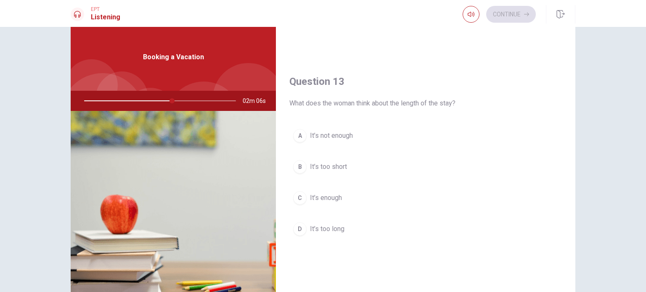
scroll to position [404, 0]
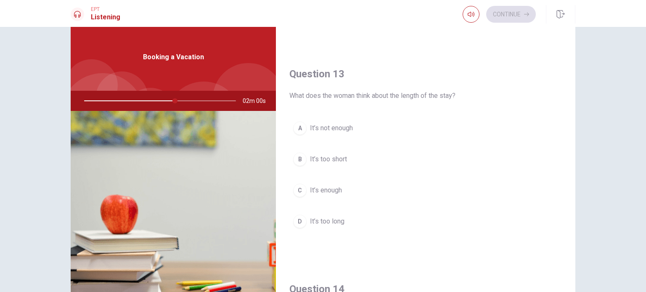
click at [339, 191] on span "It’s enough" at bounding box center [326, 191] width 32 height 10
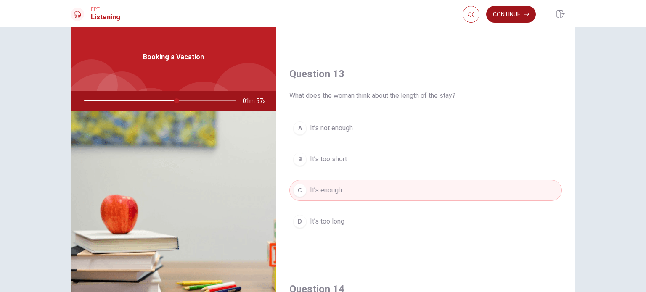
click at [506, 18] on button "Continue" at bounding box center [511, 14] width 50 height 17
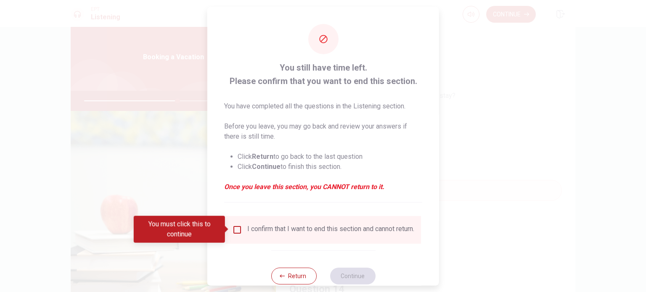
click at [239, 228] on input "You must click this to continue" at bounding box center [237, 230] width 10 height 10
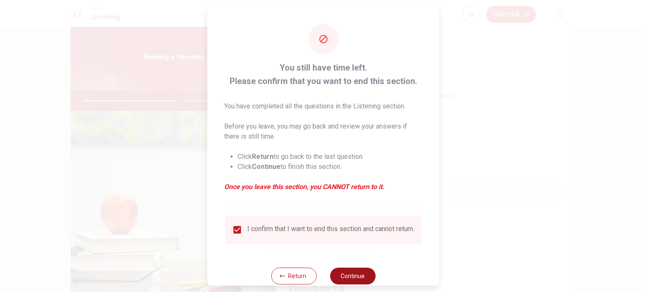
click at [366, 282] on button "Continue" at bounding box center [352, 276] width 45 height 17
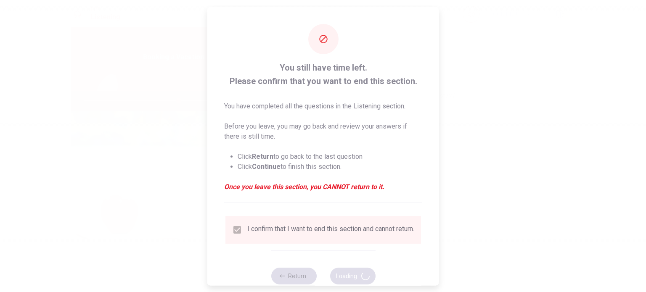
type input "63"
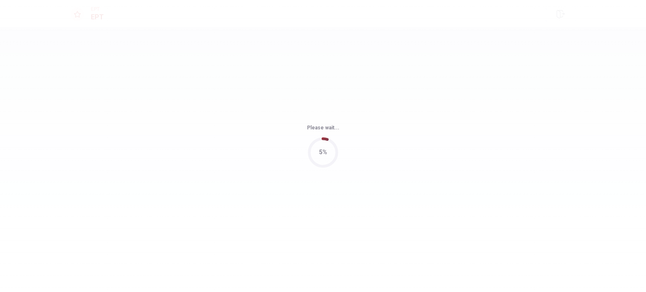
scroll to position [0, 0]
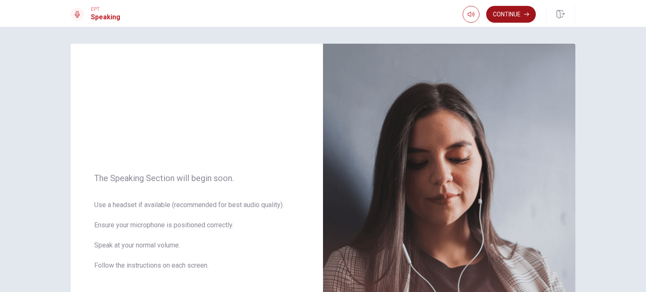
click at [523, 20] on button "Continue" at bounding box center [511, 14] width 50 height 17
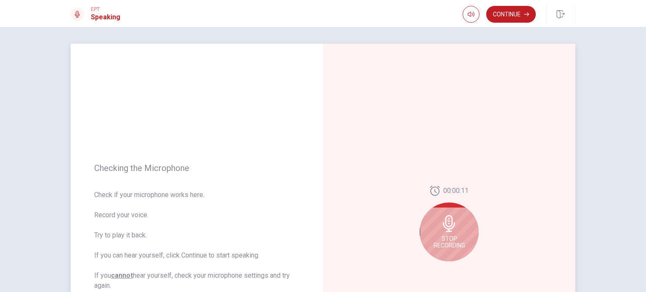
click at [462, 228] on div "Stop Recording" at bounding box center [449, 232] width 59 height 59
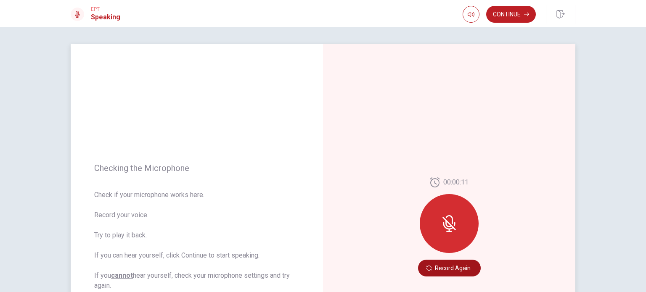
click at [454, 268] on button "Record Again" at bounding box center [449, 268] width 63 height 17
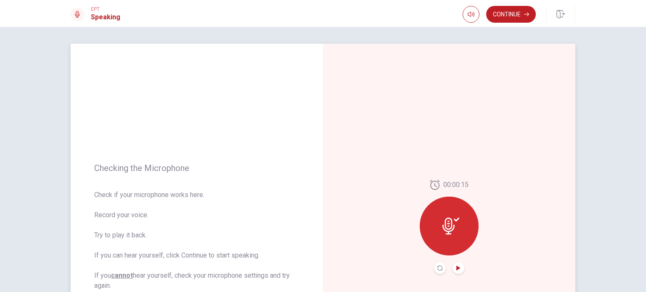
click at [459, 270] on icon "Play Audio" at bounding box center [458, 268] width 5 height 5
click at [517, 17] on button "Continue" at bounding box center [511, 14] width 50 height 17
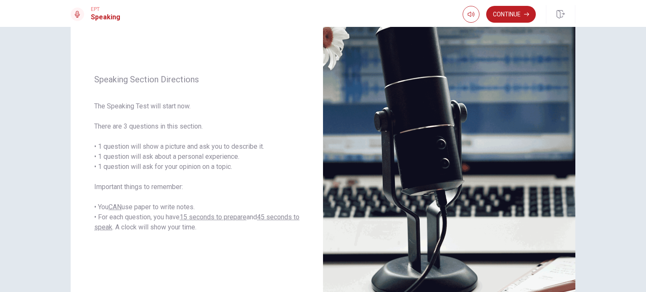
scroll to position [74, 0]
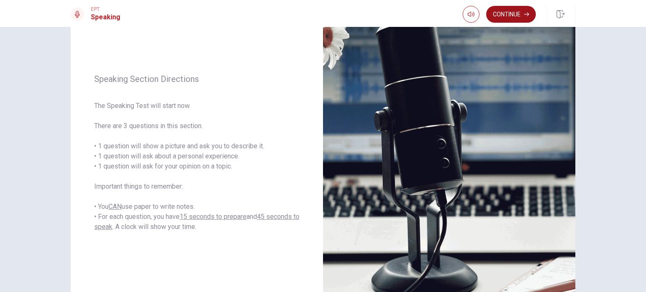
click at [505, 13] on button "Continue" at bounding box center [511, 14] width 50 height 17
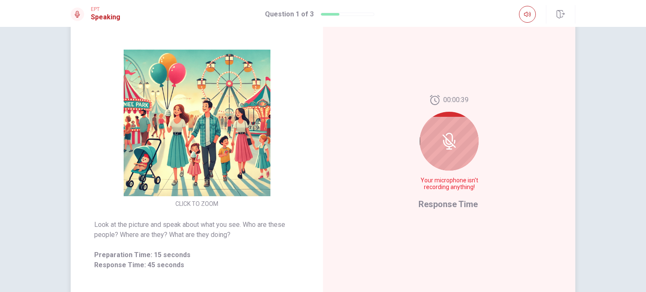
click at [464, 159] on div at bounding box center [449, 141] width 59 height 59
click at [451, 140] on icon at bounding box center [449, 141] width 17 height 17
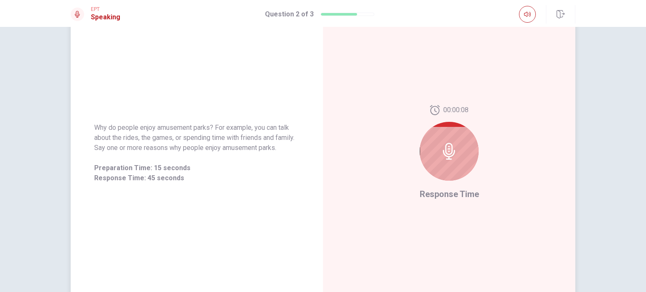
click at [471, 160] on div at bounding box center [449, 151] width 59 height 59
click at [468, 153] on div at bounding box center [449, 151] width 59 height 59
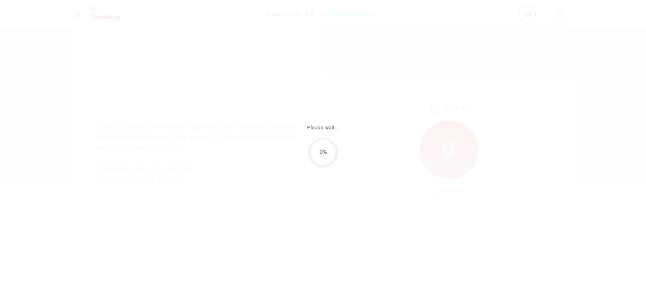
scroll to position [0, 0]
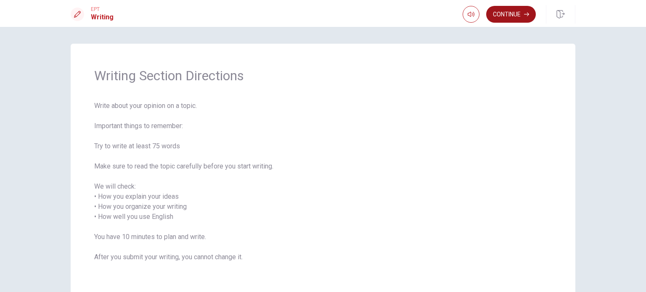
click at [530, 16] on button "Continue" at bounding box center [511, 14] width 50 height 17
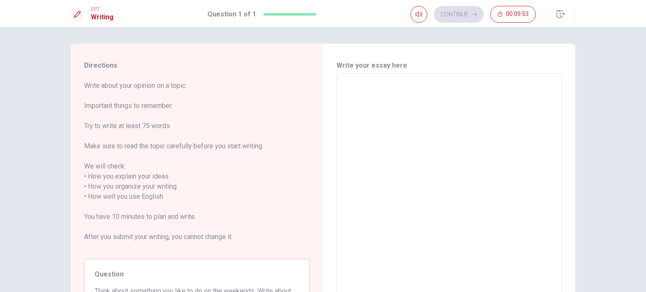
drag, startPoint x: 646, startPoint y: 62, endPoint x: 646, endPoint y: 93, distance: 30.7
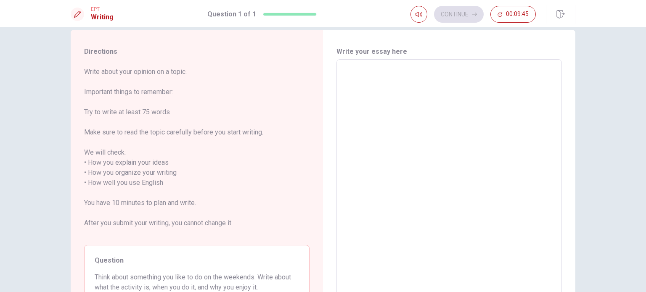
scroll to position [12, 0]
click at [419, 71] on textarea at bounding box center [449, 185] width 214 height 233
click at [268, 196] on span "Write about your opinion on a topic. Important things to remember: Try to write…" at bounding box center [196, 155] width 225 height 172
drag, startPoint x: 83, startPoint y: 52, endPoint x: 119, endPoint y: 117, distance: 74.4
click at [119, 117] on div "Directions Write about your opinion on a topic. Important things to remember: T…" at bounding box center [197, 185] width 252 height 307
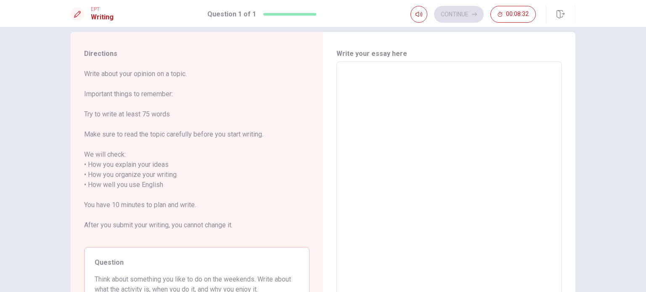
drag, startPoint x: 128, startPoint y: 142, endPoint x: 157, endPoint y: 206, distance: 70.2
click at [157, 206] on span "Write about your opinion on a topic. Important things to remember: Try to write…" at bounding box center [196, 155] width 225 height 172
drag, startPoint x: 157, startPoint y: 206, endPoint x: 97, endPoint y: 199, distance: 60.2
click at [97, 199] on span "Write about your opinion on a topic. Important things to remember: Try to write…" at bounding box center [196, 155] width 225 height 172
drag, startPoint x: 238, startPoint y: 226, endPoint x: 147, endPoint y: 181, distance: 101.6
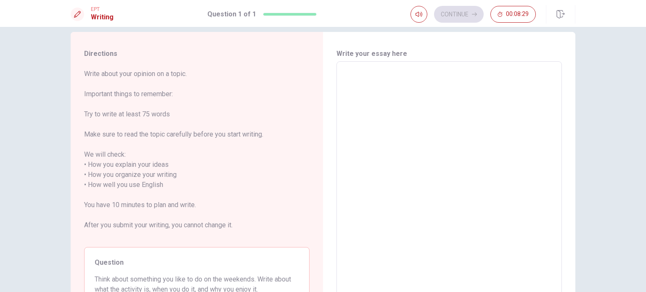
click at [147, 181] on span "Write about your opinion on a topic. Important things to remember: Try to write…" at bounding box center [196, 155] width 225 height 172
click at [359, 96] on textarea at bounding box center [449, 185] width 214 height 233
type textarea "n"
type textarea "x"
type textarea "no"
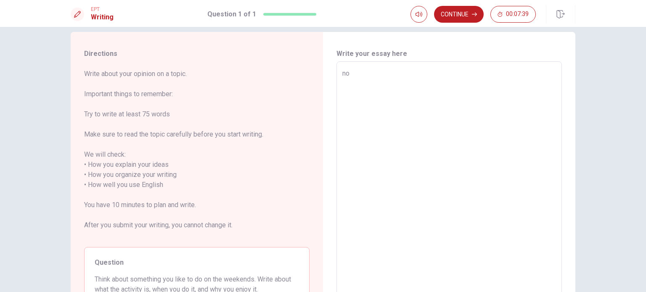
type textarea "x"
type textarea "no"
type textarea "x"
type textarea "no"
type textarea "x"
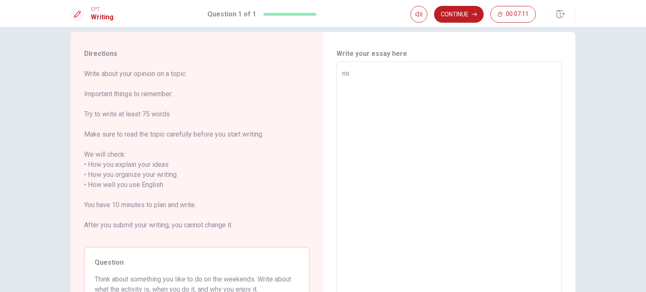
type textarea "n"
type textarea "x"
type textarea "m"
type textarea "x"
type textarea "m"
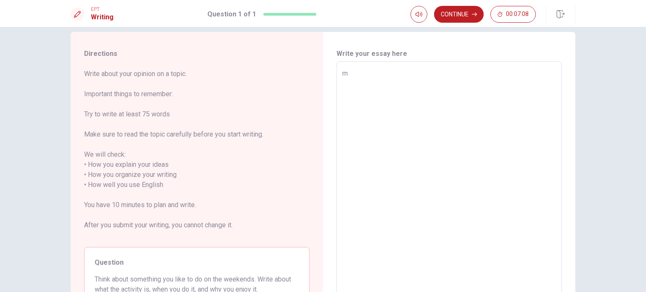
type textarea "x"
type textarea "my"
type textarea "x"
type textarea "my"
type textarea "x"
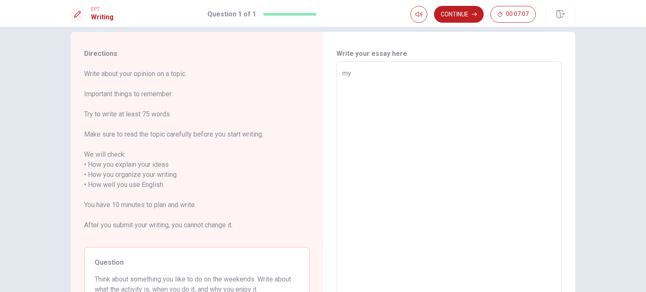
type textarea "my e"
type textarea "x"
type textarea "my en"
type textarea "x"
type textarea "my eng"
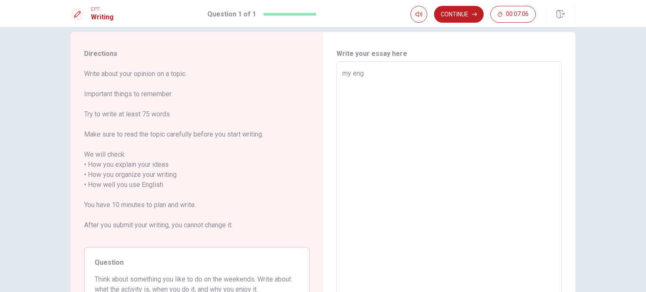
type textarea "x"
type textarea "my engl"
type textarea "x"
type textarea "my engli"
type textarea "x"
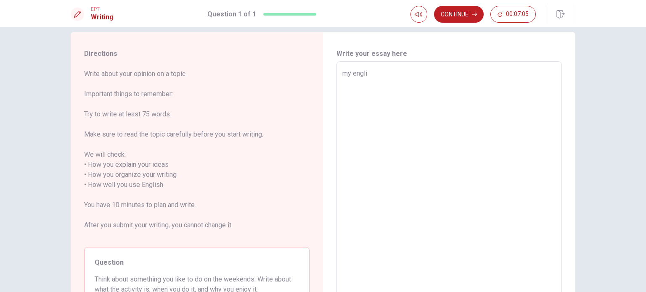
type textarea "my englis"
type textarea "x"
type textarea "my english"
type textarea "x"
type textarea "my english"
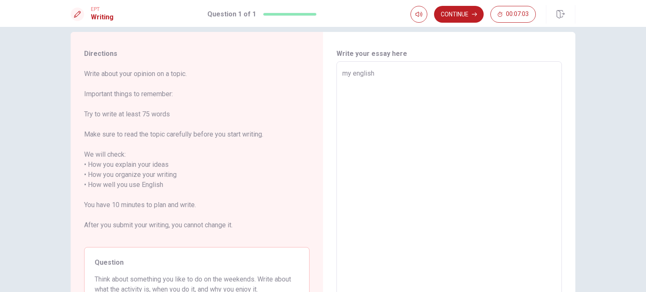
type textarea "x"
type textarea "my english i"
type textarea "x"
type textarea "my english is"
type textarea "x"
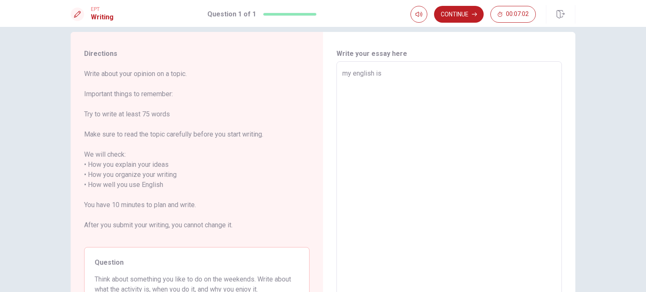
type textarea "my english is"
type textarea "x"
type textarea "my english is i"
type textarea "x"
type textarea "my english is"
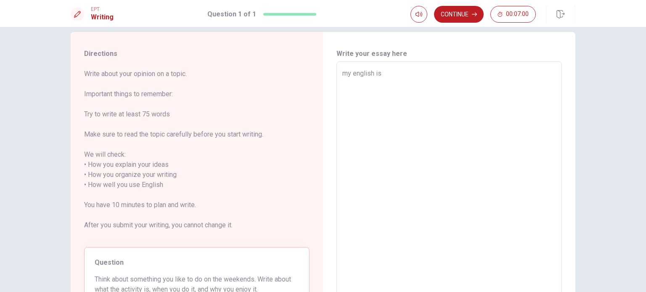
type textarea "x"
type textarea "my english is l"
type textarea "x"
type textarea "my english is li"
type textarea "x"
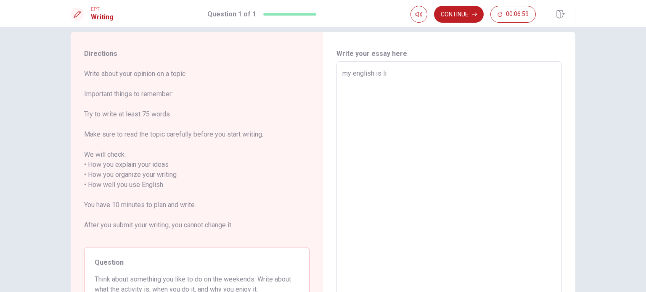
type textarea "my english is lim"
type textarea "x"
type textarea "my english is limi"
type textarea "x"
type textarea "my english is limit"
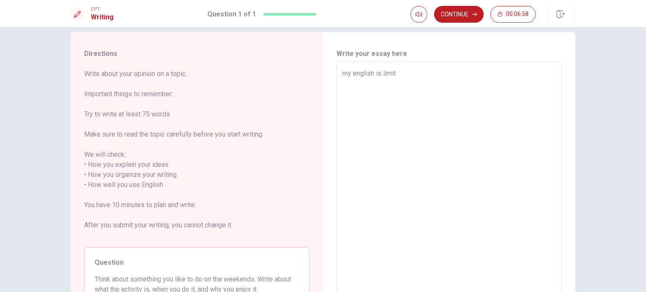
type textarea "x"
type textarea "my english is limite"
type textarea "x"
type textarea "my english is limited"
type textarea "x"
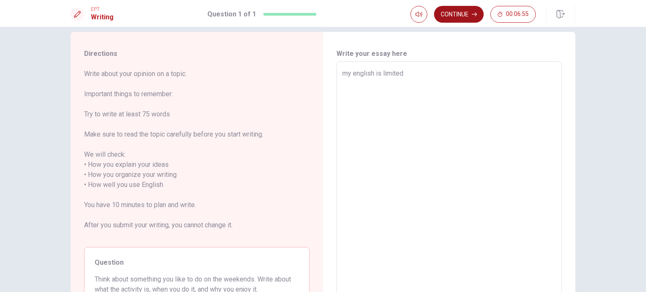
type textarea "my english is limited"
click at [477, 13] on button "Continue" at bounding box center [459, 14] width 50 height 17
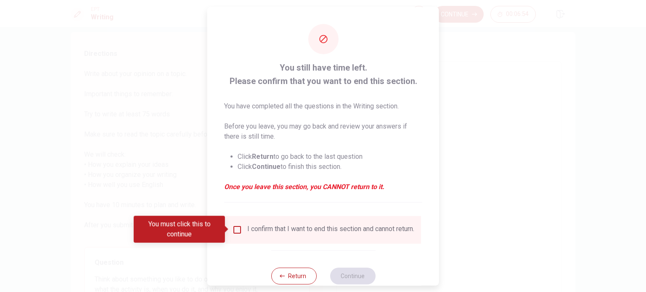
click at [240, 227] on input "You must click this to continue" at bounding box center [237, 230] width 10 height 10
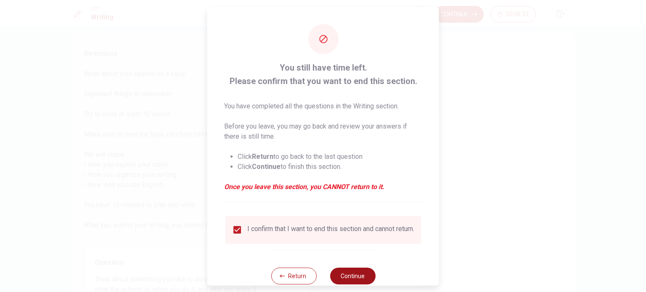
click at [347, 277] on button "Continue" at bounding box center [352, 276] width 45 height 17
type textarea "x"
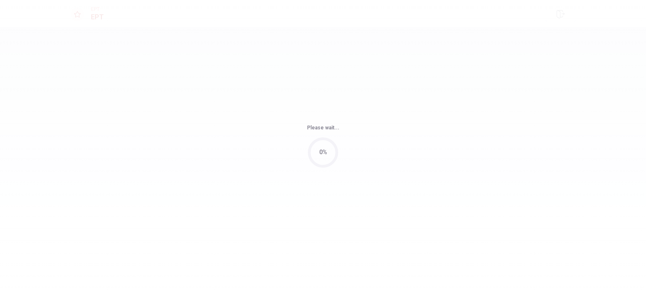
scroll to position [0, 0]
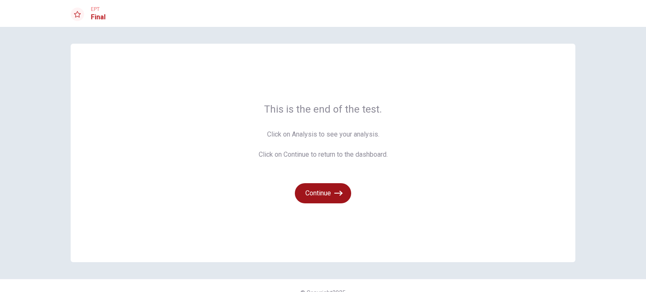
click at [336, 196] on icon "button" at bounding box center [338, 193] width 8 height 8
